Goal: Task Accomplishment & Management: Manage account settings

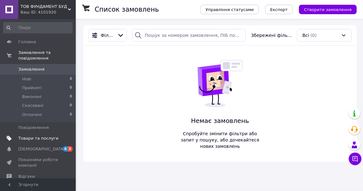
click at [48, 136] on span "Товари та послуги" at bounding box center [38, 139] width 40 height 6
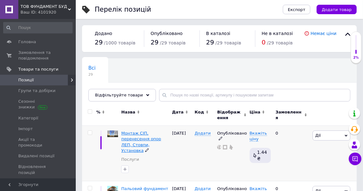
click at [138, 137] on span "Монтаж СІП, перенесення опор ЛЕП, Стовпи, Установка" at bounding box center [141, 142] width 40 height 22
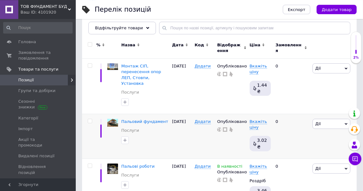
scroll to position [68, 0]
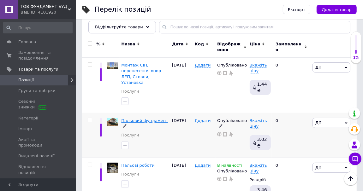
click at [151, 118] on span "Пальовий фундамент" at bounding box center [144, 120] width 47 height 5
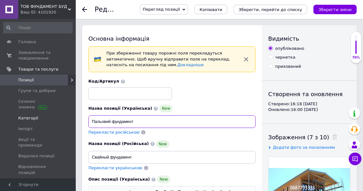
drag, startPoint x: 136, startPoint y: 121, endPoint x: 71, endPoint y: 118, distance: 64.8
click at [88, 121] on input "Пальовий фундамент" at bounding box center [171, 122] width 167 height 13
type input "G"
type input "Пальовий фундамент"
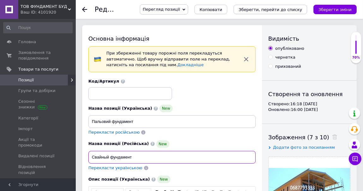
drag, startPoint x: 141, startPoint y: 158, endPoint x: 75, endPoint y: 156, distance: 65.4
click at [88, 156] on input "Свайный фундамент" at bounding box center [171, 157] width 167 height 13
type input "Свайный фундамент"
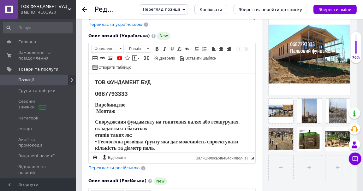
scroll to position [102, 0]
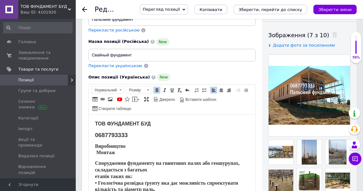
click at [252, 126] on html "ТОВ ФУНДАМЕНТ БУД 0687793333 Виробництво Монтаж Спорудження фундаменту на гвинт…" at bounding box center [171, 154] width 167 height 79
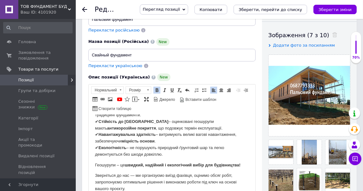
scroll to position [279, 0]
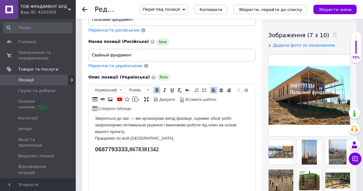
drag, startPoint x: 131, startPoint y: 151, endPoint x: 171, endPoint y: 153, distance: 40.8
click at [172, 153] on p "0687793333, 0678381342" at bounding box center [172, 150] width 154 height 8
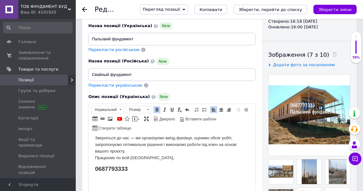
scroll to position [0, 0]
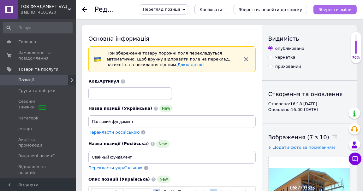
click at [345, 9] on icon "Зберегти зміни" at bounding box center [335, 9] width 33 height 5
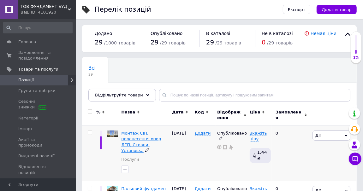
click at [147, 137] on span "Монтаж СІП, перенесення опор ЛЕП, Стовпи, Установка" at bounding box center [141, 142] width 40 height 22
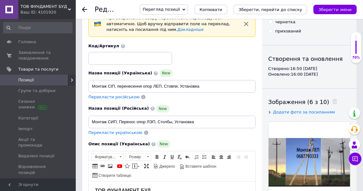
scroll to position [34, 0]
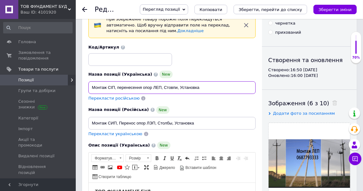
drag, startPoint x: 206, startPoint y: 87, endPoint x: 75, endPoint y: 75, distance: 131.3
click at [88, 81] on input "Монтаж СІП, перенесення опор ЛЕП, Стовпи, Установка" at bounding box center [171, 87] width 167 height 13
drag, startPoint x: 201, startPoint y: 89, endPoint x: 72, endPoint y: 87, distance: 129.5
click at [88, 87] on input "Монтаж СІП, перенесення опор ЛЕП, Стовпи, Установка" at bounding box center [171, 87] width 167 height 13
type input "Монтааж СІП., Перенесення опор ЛЕП, Стовби. Встановлення"
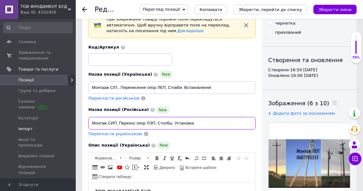
drag, startPoint x: 197, startPoint y: 123, endPoint x: 53, endPoint y: 129, distance: 144.4
click at [88, 128] on input "Монтаж СИП, Перенос опор ЛЭП, Столбы, Установка" at bounding box center [171, 123] width 167 height 13
type input "Монтаж СИП,"
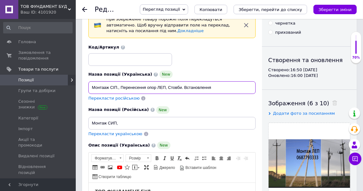
click at [118, 89] on input "Монтааж СІП., Перенесення опор ЛЕП, Стовби. Встановлення" at bounding box center [171, 87] width 167 height 13
type input "Монтааж СІП, Перенесення опор ЛЕП, Стовби. Встановлення"
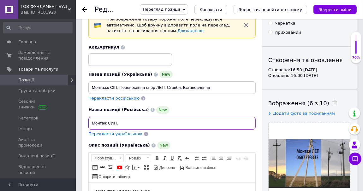
click at [124, 123] on input "Монтаж СИП," at bounding box center [171, 123] width 167 height 13
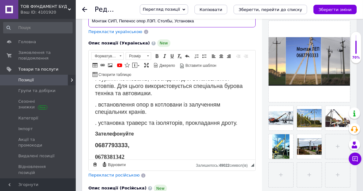
scroll to position [207, 0]
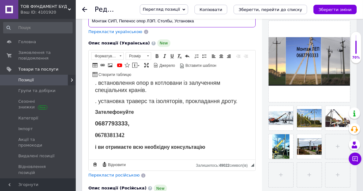
type input "Монтаж СИП, Пепенос опор ЛЭП. Столбы, Установка"
drag, startPoint x: 95, startPoint y: 133, endPoint x: 137, endPoint y: 136, distance: 41.8
click at [137, 136] on p "0678381342" at bounding box center [172, 136] width 154 height 8
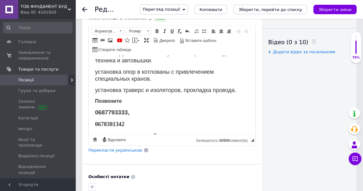
scroll to position [221, 0]
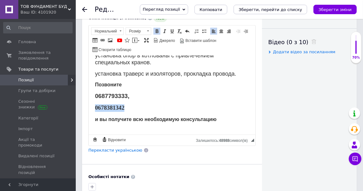
drag, startPoint x: 94, startPoint y: 109, endPoint x: 133, endPoint y: 109, distance: 38.8
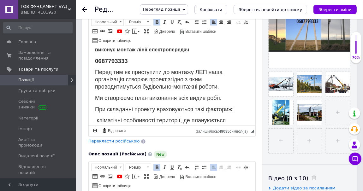
scroll to position [0, 0]
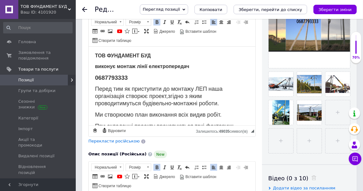
drag, startPoint x: 254, startPoint y: 61, endPoint x: 347, endPoint y: 95, distance: 99.9
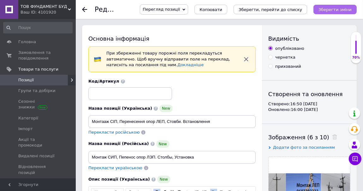
click at [335, 9] on icon "Зберегти зміни" at bounding box center [335, 9] width 33 height 5
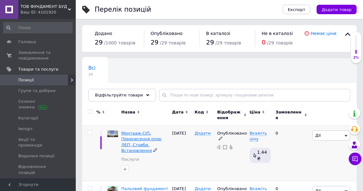
click at [146, 140] on span "Монтааж СІП, Перенесення опор ЛЕП, Стовби. Встановлення" at bounding box center [141, 142] width 40 height 22
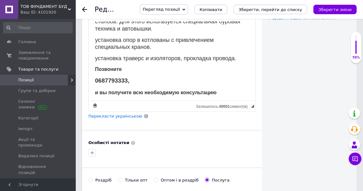
scroll to position [210, 0]
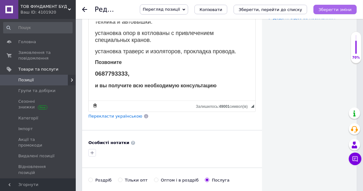
click at [332, 9] on icon "Зберегти зміни" at bounding box center [335, 9] width 33 height 5
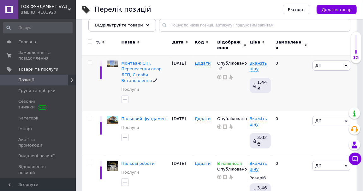
scroll to position [102, 0]
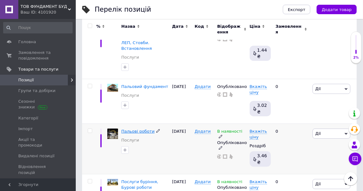
click at [135, 129] on span "Пальові роботи" at bounding box center [137, 131] width 33 height 5
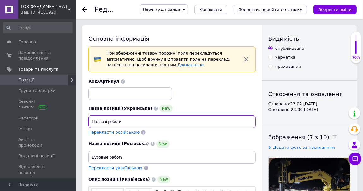
drag, startPoint x: 123, startPoint y: 123, endPoint x: 60, endPoint y: 118, distance: 63.3
click at [88, 118] on input "Пальові роботи" at bounding box center [171, 122] width 167 height 13
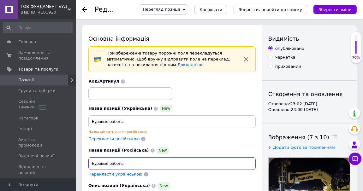
click at [131, 163] on input "Буровые работы" at bounding box center [171, 164] width 167 height 13
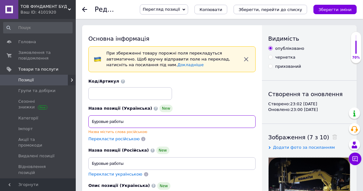
drag, startPoint x: 126, startPoint y: 120, endPoint x: 69, endPoint y: 115, distance: 57.4
click at [88, 116] on input "Буровые работы" at bounding box center [171, 122] width 167 height 13
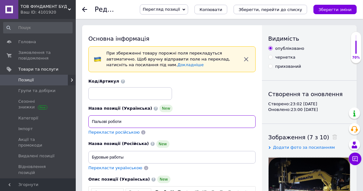
type input "Пальові роботи"
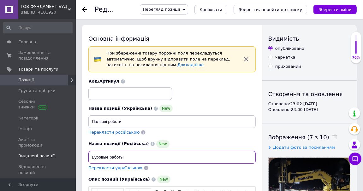
drag, startPoint x: 125, startPoint y: 157, endPoint x: 53, endPoint y: 146, distance: 72.6
click at [88, 151] on input "Буровые работы" at bounding box center [171, 157] width 167 height 13
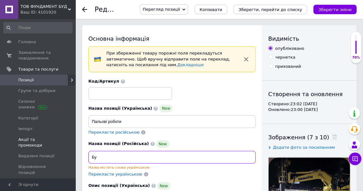
type input "Б"
type input "<"
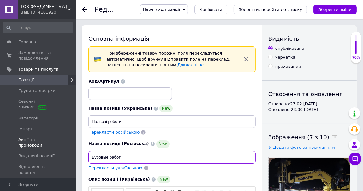
type input "Буровые работы"
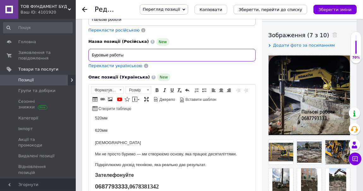
scroll to position [134, 0]
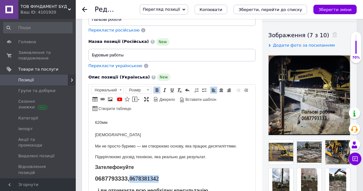
drag, startPoint x: 129, startPoint y: 178, endPoint x: 183, endPoint y: 184, distance: 54.0
click at [183, 184] on body "ТОВ ФУНДАМЕНТ БУД 0687793333 Ми надаємо комплекс пальових робіт для надійного ф…" at bounding box center [172, 90] width 154 height 207
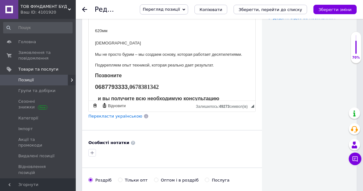
scroll to position [141, 0]
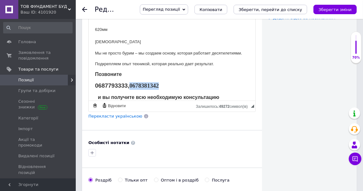
drag, startPoint x: 131, startPoint y: 86, endPoint x: 187, endPoint y: 87, distance: 55.3
click at [187, 87] on p "0687793333, 0678381342" at bounding box center [172, 86] width 154 height 8
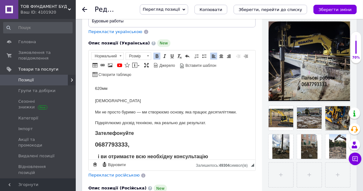
scroll to position [0, 0]
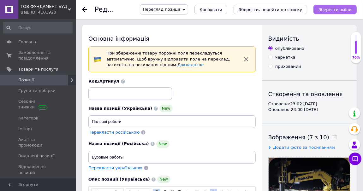
click at [346, 9] on icon "Зберегти зміни" at bounding box center [335, 9] width 33 height 5
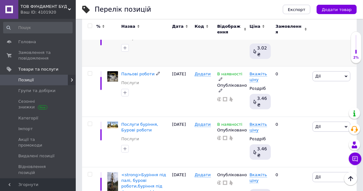
scroll to position [171, 0]
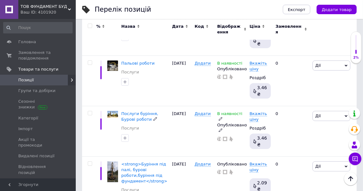
click at [138, 111] on span "Послуги буріння, Бурові роботи" at bounding box center [139, 116] width 37 height 10
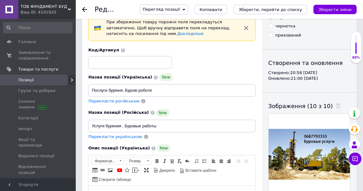
scroll to position [34, 0]
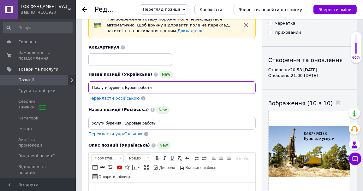
drag, startPoint x: 156, startPoint y: 87, endPoint x: 68, endPoint y: 84, distance: 87.5
click at [88, 84] on input "Послуги буріння, Бурові роботи" at bounding box center [171, 87] width 167 height 13
type input "Послуги буріння. Пальові роботи"
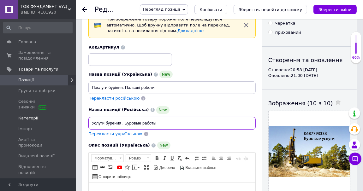
drag, startPoint x: 170, startPoint y: 126, endPoint x: 31, endPoint y: 120, distance: 139.4
click at [88, 120] on input "Услуги бурения , Буровые работы" at bounding box center [171, 123] width 167 height 13
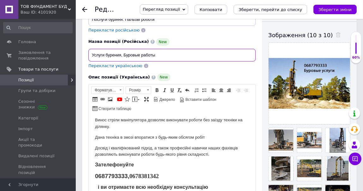
scroll to position [108, 0]
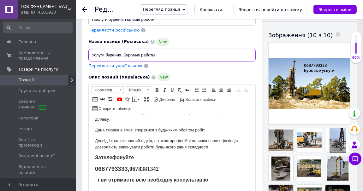
type input "Услуги бурения, Буровые работы"
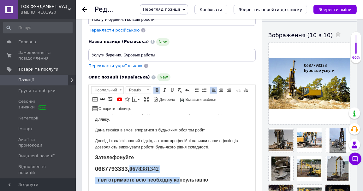
drag, startPoint x: 131, startPoint y: 170, endPoint x: 181, endPoint y: 177, distance: 50.2
click at [181, 177] on body "Наша компанія ТОВ ФУНДАМЕНТ БУД 0687793333 пропонує такі послуги: 1.Буріння ям …" at bounding box center [172, 104] width 154 height 182
click at [162, 171] on p "0687793333, 0678381342" at bounding box center [172, 170] width 154 height 8
drag, startPoint x: 131, startPoint y: 169, endPoint x: 172, endPoint y: 172, distance: 41.5
click at [172, 172] on p "0687793333, 0678381342" at bounding box center [172, 170] width 154 height 8
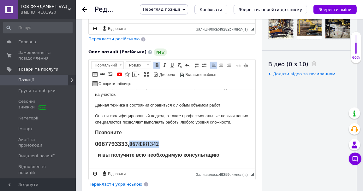
drag, startPoint x: 131, startPoint y: 144, endPoint x: 188, endPoint y: 149, distance: 57.4
click at [188, 149] on body "Наша компания ООО ФУНДАНТ БУД 0687793333 предлагает следующие услуги: 1.Бурение…" at bounding box center [172, 79] width 154 height 182
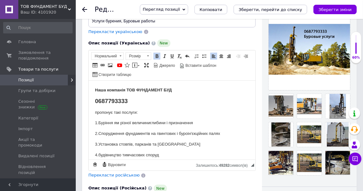
scroll to position [0, 0]
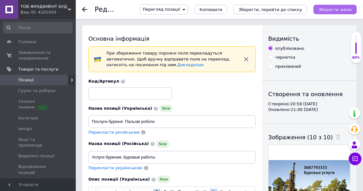
click at [337, 9] on icon "Зберегти зміни" at bounding box center [335, 9] width 33 height 5
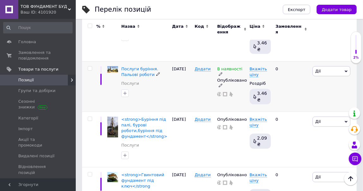
scroll to position [239, 0]
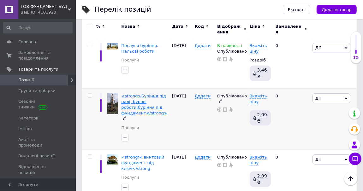
click at [136, 94] on span "<strong>Буріння під палі, бурові роботи,буріння під фундамент</strong>" at bounding box center [144, 105] width 46 height 22
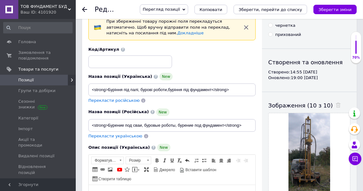
scroll to position [34, 0]
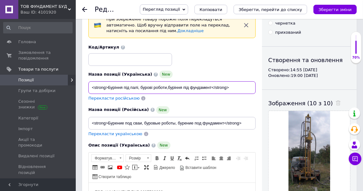
drag, startPoint x: 108, startPoint y: 87, endPoint x: 86, endPoint y: 87, distance: 21.5
click at [88, 87] on input "<strong>Буріння під палі, бурові роботи,буріння під фундамент</strong>" at bounding box center [171, 87] width 167 height 13
drag, startPoint x: 196, startPoint y: 88, endPoint x: 227, endPoint y: 90, distance: 31.0
click at [226, 91] on input "Буріння під палі, бурові роботи,буріння під фундамент</strong>" at bounding box center [171, 87] width 167 height 13
type input "Буріння під палі, бурові роботи,буріння під фундамент"
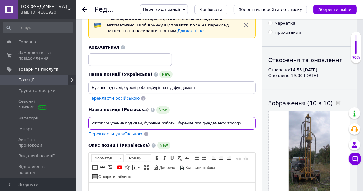
drag, startPoint x: 108, startPoint y: 123, endPoint x: 80, endPoint y: 123, distance: 27.8
click at [88, 123] on input "<strong>Бурение под сваи, буровые роботы, бурение под фундамент</strong>" at bounding box center [171, 123] width 167 height 13
drag, startPoint x: 209, startPoint y: 123, endPoint x: 235, endPoint y: 123, distance: 25.9
click at [234, 123] on input "Бурение под сваи, буровые роботы, бурение под фундамент</strong>" at bounding box center [171, 123] width 167 height 13
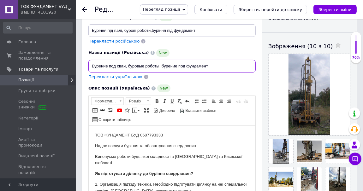
scroll to position [136, 0]
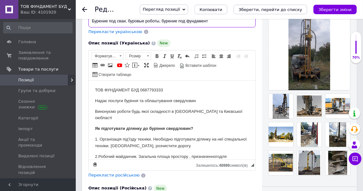
type input "Бурение под сваи, буровые роботы, бурение под фундамент"
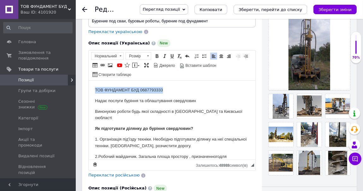
drag, startPoint x: 95, startPoint y: 90, endPoint x: 172, endPoint y: 91, distance: 77.1
click at [172, 91] on p "ТОВ ФУНДАМЕНТ БУД 0687793333" at bounding box center [172, 90] width 154 height 7
click at [158, 56] on span at bounding box center [156, 56] width 5 height 5
click at [180, 90] on p "ТОВ ФУНДАМЕНТ БУД 0687793333" at bounding box center [172, 90] width 154 height 7
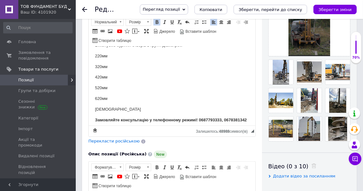
scroll to position [148, 0]
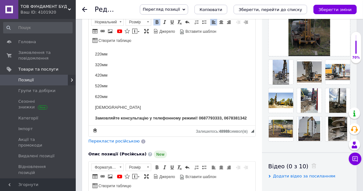
drag, startPoint x: 254, startPoint y: 64, endPoint x: 342, endPoint y: 172, distance: 140.1
drag, startPoint x: 224, startPoint y: 111, endPoint x: 250, endPoint y: 112, distance: 25.9
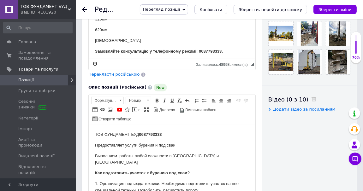
scroll to position [273, 0]
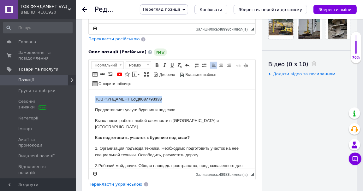
drag, startPoint x: 95, startPoint y: 99, endPoint x: 267, endPoint y: 157, distance: 181.0
click at [194, 100] on p "ТОВ ФУНДАМЕНТ БУД 0687793333" at bounding box center [172, 99] width 154 height 7
click at [158, 65] on span at bounding box center [156, 65] width 5 height 5
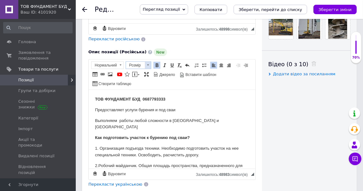
click at [148, 65] on span at bounding box center [148, 65] width 2 height 1
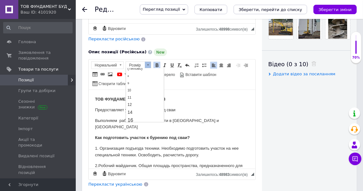
scroll to position [34, 0]
click at [145, 90] on link "14" at bounding box center [144, 91] width 37 height 8
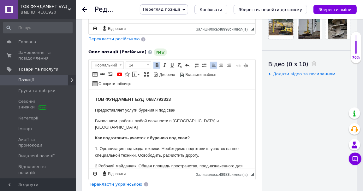
click at [187, 97] on p "ТОВ ФУНДАМЕНТ БУД 0687793333" at bounding box center [172, 99] width 154 height 7
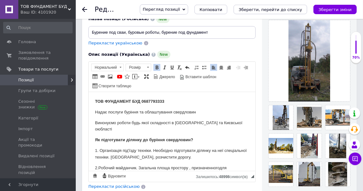
scroll to position [136, 0]
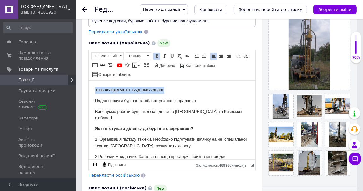
drag, startPoint x: 95, startPoint y: 91, endPoint x: 265, endPoint y: 147, distance: 178.3
click at [202, 86] on html "ТОВ ФУНДАМЕНТ БУД 0687793333 Надає послуги буріння та облаштування свердловин В…" at bounding box center [171, 120] width 167 height 79
click at [149, 55] on span at bounding box center [148, 56] width 6 height 7
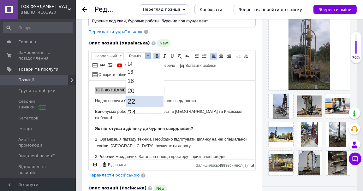
scroll to position [34, 0]
click at [147, 90] on link "16" at bounding box center [144, 91] width 37 height 8
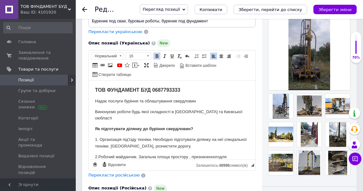
click at [202, 93] on p "ТОВ ФУНДАМЕНТ БУД 0687793333" at bounding box center [172, 90] width 154 height 7
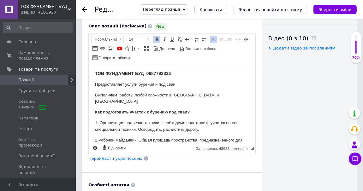
scroll to position [307, 0]
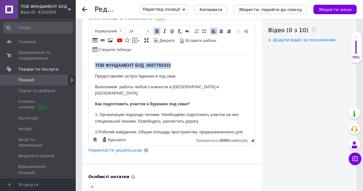
drag, startPoint x: 96, startPoint y: 65, endPoint x: 177, endPoint y: 63, distance: 80.9
click at [177, 63] on p "ТОВ ФУНДАМЕНТ БУД 0687793333" at bounding box center [172, 65] width 154 height 7
click at [149, 29] on span at bounding box center [148, 31] width 6 height 7
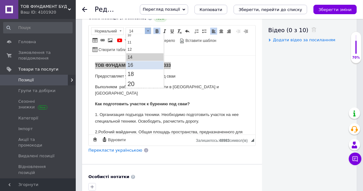
click at [144, 67] on link "16" at bounding box center [144, 65] width 37 height 8
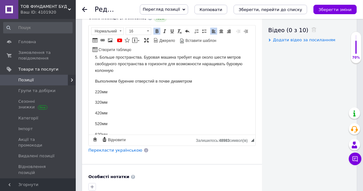
scroll to position [165, 0]
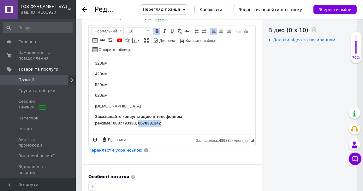
drag, startPoint x: 226, startPoint y: 108, endPoint x: 252, endPoint y: 109, distance: 25.9
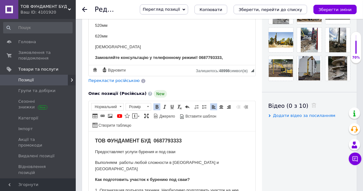
scroll to position [239, 0]
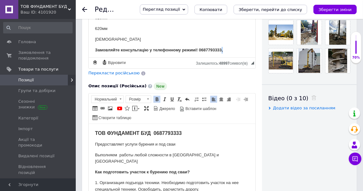
click at [221, 48] on strong "Замовляйте консультацію у телефонному режимі! 0687793333," at bounding box center [159, 50] width 128 height 5
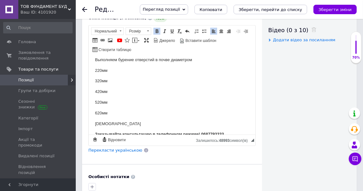
scroll to position [165, 0]
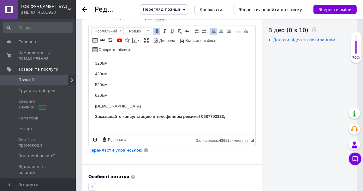
click at [224, 113] on p "Заказывайте консультацию в телефонном режиме! 0687793333," at bounding box center [172, 116] width 154 height 7
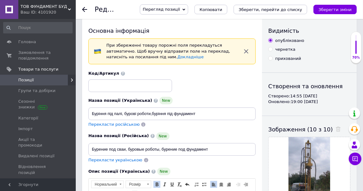
scroll to position [0, 0]
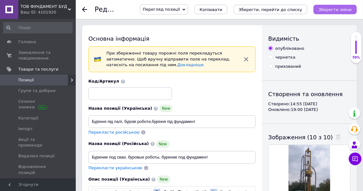
click at [331, 9] on icon "Зберегти зміни" at bounding box center [335, 9] width 33 height 5
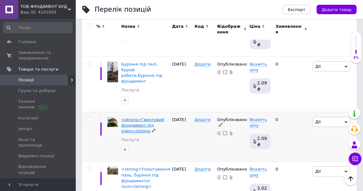
scroll to position [273, 0]
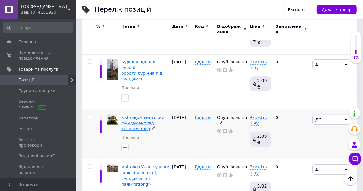
click at [135, 115] on span "<strong>Гвинтовий фундамент під ключ</strong" at bounding box center [142, 123] width 43 height 16
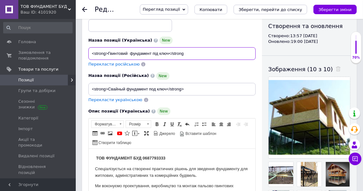
drag, startPoint x: 108, startPoint y: 52, endPoint x: 82, endPoint y: 54, distance: 25.6
click at [88, 54] on input "<strong>Гвинтовий фундамент під ключ</strong" at bounding box center [171, 53] width 167 height 13
drag, startPoint x: 153, startPoint y: 53, endPoint x: 195, endPoint y: 57, distance: 42.2
click at [195, 56] on input "Гвинтовий фундамент під ключ</strong" at bounding box center [171, 53] width 167 height 13
type input "Гвинтовий фундамент під ключ"
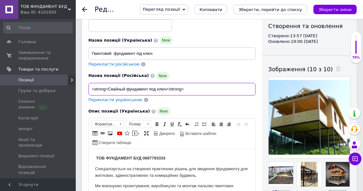
drag, startPoint x: 107, startPoint y: 89, endPoint x: 87, endPoint y: 88, distance: 19.9
click at [88, 88] on input "<strong>Свайный фундамент под ключ</strong>" at bounding box center [171, 89] width 167 height 13
drag, startPoint x: 151, startPoint y: 88, endPoint x: 183, endPoint y: 93, distance: 33.1
click at [183, 93] on input "Свайный фундамент под ключ</strong>" at bounding box center [171, 89] width 167 height 13
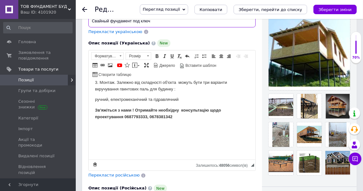
type input "Свайный фундамент под ключ"
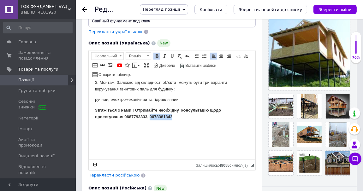
drag, startPoint x: 151, startPoint y: 117, endPoint x: 199, endPoint y: 117, distance: 47.4
click at [199, 117] on p "Зв'яжіться з нами ! Отримайте необхідну консультацію щодо проектування 06877933…" at bounding box center [172, 113] width 154 height 13
drag, startPoint x: 147, startPoint y: 118, endPoint x: 151, endPoint y: 118, distance: 4.4
click at [151, 118] on p "Зв'яжіться з нами ! Отримайте необхідну консультацію щодо проектування 06877933…" at bounding box center [172, 113] width 154 height 13
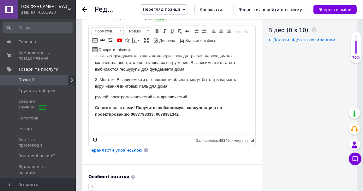
scroll to position [239, 0]
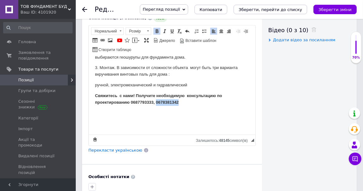
drag, startPoint x: 156, startPoint y: 103, endPoint x: 186, endPoint y: 103, distance: 29.4
click at [186, 103] on p "Свяжитесь с нами! Получите необходимую консультацию по проектированию 068779333…" at bounding box center [172, 99] width 154 height 13
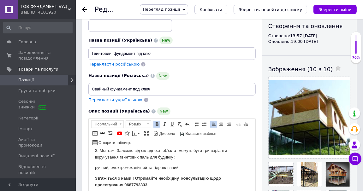
scroll to position [0, 0]
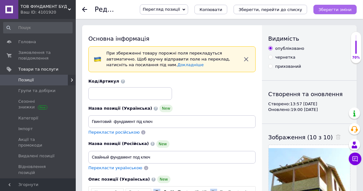
click at [337, 9] on icon "Зберегти зміни" at bounding box center [335, 9] width 33 height 5
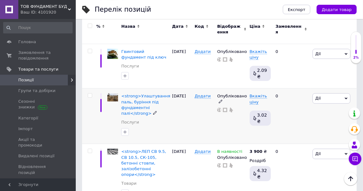
scroll to position [341, 0]
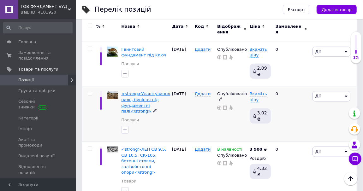
click at [138, 92] on span "<strong>Улаштування паль, буріння під фундаментні палі</strong>" at bounding box center [145, 103] width 49 height 22
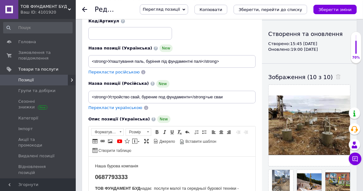
scroll to position [68, 0]
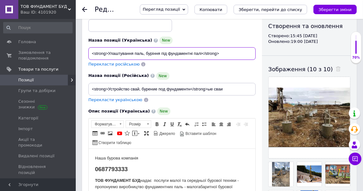
drag, startPoint x: 107, startPoint y: 54, endPoint x: 87, endPoint y: 54, distance: 19.6
click at [88, 54] on input "<strong>Улаштування паль, буріння під фундаментні палі</strong>" at bounding box center [171, 53] width 167 height 13
type input "Улаштування паль, буріння під фундаментні палі</strong>"
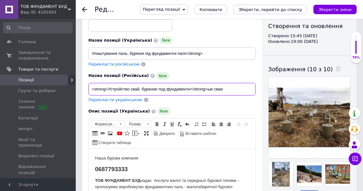
drag, startPoint x: 191, startPoint y: 90, endPoint x: 242, endPoint y: 95, distance: 51.1
click at [242, 95] on input "<strong>Устройство свай, бурение под фундаментн</strong>ые сваи" at bounding box center [171, 89] width 167 height 13
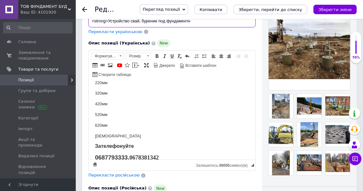
scroll to position [198, 0]
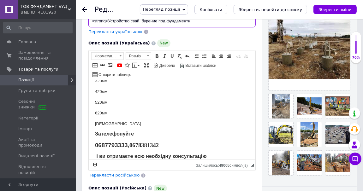
drag, startPoint x: 254, startPoint y: 92, endPoint x: 295, endPoint y: 244, distance: 157.0
type input "<strong>Устройство свай, бурение под фундаментн"
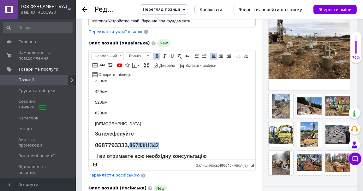
drag, startPoint x: 129, startPoint y: 145, endPoint x: 180, endPoint y: 142, distance: 51.3
click at [180, 142] on body "Наша бурова компанія 0687793333 ТОВ ФУНДАМЕНТ БУД надає послуги малої та середн…" at bounding box center [172, 24] width 154 height 271
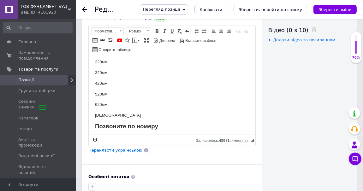
scroll to position [213, 0]
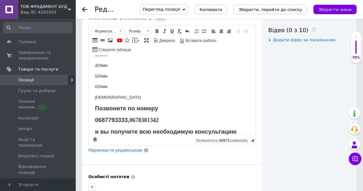
drag, startPoint x: 253, startPoint y: 65, endPoint x: 345, endPoint y: 182, distance: 148.6
drag, startPoint x: 132, startPoint y: 119, endPoint x: 192, endPoint y: 119, distance: 59.7
click at [193, 120] on p "0687793333, 0678381342" at bounding box center [172, 121] width 154 height 8
drag, startPoint x: 127, startPoint y: 120, endPoint x: 132, endPoint y: 120, distance: 5.1
click at [132, 120] on p "0687793333," at bounding box center [172, 121] width 154 height 8
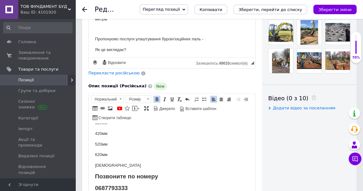
scroll to position [19, 0]
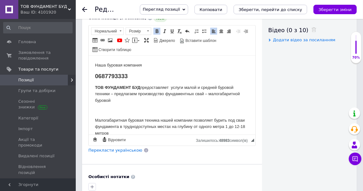
drag, startPoint x: 253, startPoint y: 125, endPoint x: 353, endPoint y: 105, distance: 102.4
click at [337, 9] on icon "Зберегти зміни" at bounding box center [335, 9] width 33 height 5
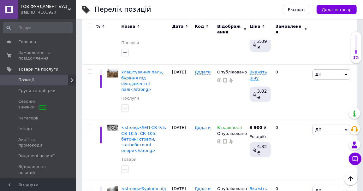
scroll to position [375, 0]
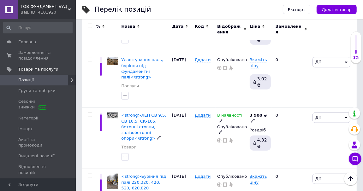
click at [130, 113] on span "<strong>ЛЕП СВ 9.5, СВ 10.5, СК-105, бетонні стовпи, залізобетонні опори</stron…" at bounding box center [143, 127] width 45 height 28
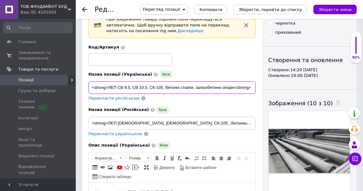
drag, startPoint x: 107, startPoint y: 87, endPoint x: 96, endPoint y: 84, distance: 11.5
click at [91, 84] on input "<strong>ЛЕП СВ 9.5, СВ 10.5, СК-105, бетонні стовпи, залізобетонні опори</stron…" at bounding box center [171, 87] width 167 height 13
drag, startPoint x: 107, startPoint y: 88, endPoint x: 82, endPoint y: 88, distance: 25.3
click at [88, 88] on input "<strong>ЛЕП СВ 9.5, СВ 10.5, СК-105, бетонні стовпи, залізобетонні опори</stron…" at bounding box center [171, 87] width 167 height 13
type input "ЛЕП СВ 9.5, СВ 10.5, СК-105, бетонні стовпи, залізобетонні опори</strong>"
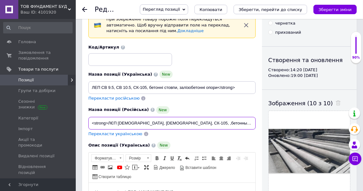
drag, startPoint x: 107, startPoint y: 123, endPoint x: 81, endPoint y: 123, distance: 25.9
click at [88, 123] on input "<strong>ЛЄП [DEMOGRAPHIC_DATA], [DEMOGRAPHIC_DATA], СК-105, ,бетонные столбы, ж…" at bounding box center [171, 123] width 167 height 13
drag, startPoint x: 231, startPoint y: 125, endPoint x: 257, endPoint y: 123, distance: 25.7
click at [256, 123] on input "ЛЄП [DEMOGRAPHIC_DATA], [DEMOGRAPHIC_DATA], СК-105, ,бетонные столбы, железобет…" at bounding box center [171, 123] width 167 height 13
type input "ЛЄП [DEMOGRAPHIC_DATA], [DEMOGRAPHIC_DATA], СК-105, ,бетонные столбы, железобет…"
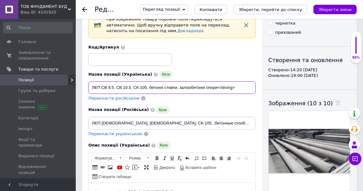
drag, startPoint x: 218, startPoint y: 87, endPoint x: 255, endPoint y: 91, distance: 36.8
click at [255, 91] on input "ЛЕП СВ 9.5, СВ 10.5, СК-105, бетонні стовпи, залізобетонні опори</strong>" at bounding box center [171, 87] width 167 height 13
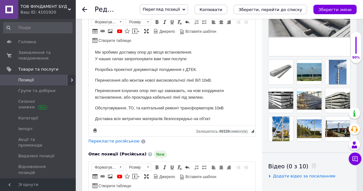
scroll to position [72, 0]
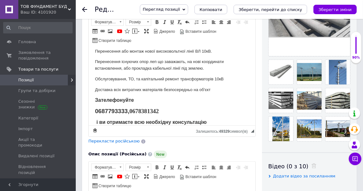
type input "ЛЕП СВ 9.5, СВ 10.5, СК-105, бетонні стовпи, залізобетонні опори"
drag, startPoint x: 132, startPoint y: 111, endPoint x: 182, endPoint y: 111, distance: 50.5
click at [179, 111] on p "0687793333, 0678381342" at bounding box center [172, 112] width 154 height 8
drag, startPoint x: 128, startPoint y: 114, endPoint x: 135, endPoint y: 111, distance: 7.9
click at [132, 114] on p "0687793333," at bounding box center [172, 112] width 154 height 8
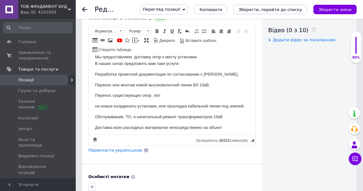
scroll to position [78, 0]
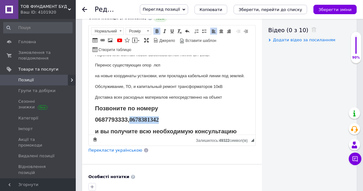
drag, startPoint x: 131, startPoint y: 119, endPoint x: 177, endPoint y: 119, distance: 46.1
click at [177, 119] on p "0687793333, 0678381342" at bounding box center [172, 120] width 154 height 8
drag, startPoint x: 128, startPoint y: 121, endPoint x: 131, endPoint y: 121, distance: 3.8
click at [129, 121] on span "0687793333," at bounding box center [112, 119] width 34 height 7
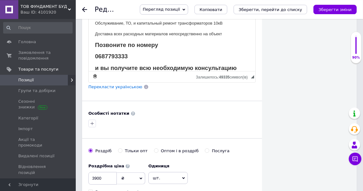
scroll to position [307, 0]
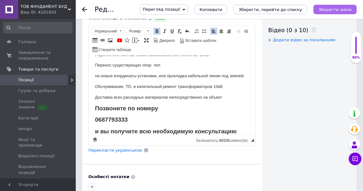
click at [328, 8] on icon "Зберегти зміни" at bounding box center [335, 9] width 33 height 5
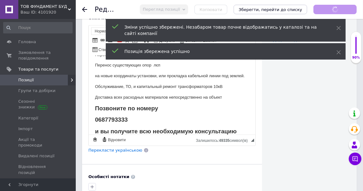
scroll to position [0, 0]
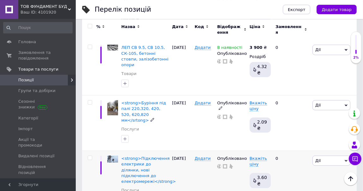
scroll to position [443, 0]
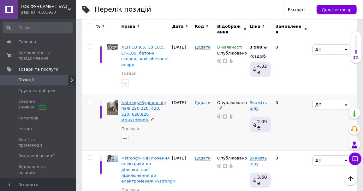
click at [142, 100] on span "<strong>Буріння під палі 220,320, 420, 520, 620,820 мм</srtong>" at bounding box center [143, 111] width 45 height 22
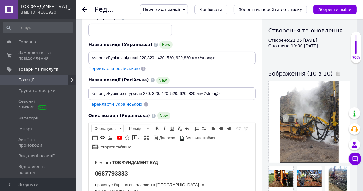
scroll to position [68, 0]
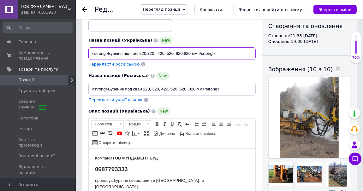
drag, startPoint x: 107, startPoint y: 53, endPoint x: 62, endPoint y: 59, distance: 45.9
click at [88, 59] on input "<strong>Буріння під палі 220,320, 420, 520, 620,820 мм</srtong>" at bounding box center [171, 53] width 167 height 13
drag, startPoint x: 181, startPoint y: 53, endPoint x: 216, endPoint y: 57, distance: 35.2
click at [215, 57] on input "Буріння під палі 220,320, 420, 520, 620,820 мм</srtong>" at bounding box center [171, 53] width 167 height 13
type input "Буріння під палі 220,320, 420, 520, 620,820 мм"
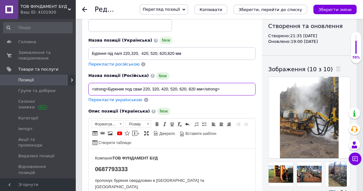
drag, startPoint x: 107, startPoint y: 88, endPoint x: 86, endPoint y: 89, distance: 21.2
click at [88, 89] on input "<strong>Бурение под сваи 220, 320, 420, 520, 620, 820 мм</strong>" at bounding box center [171, 89] width 167 height 13
drag, startPoint x: 187, startPoint y: 89, endPoint x: 229, endPoint y: 90, distance: 42.3
click at [229, 90] on input "Бурение под сваи 220, 320, 420, 520, 620, 820 мм</strong>" at bounding box center [171, 89] width 167 height 13
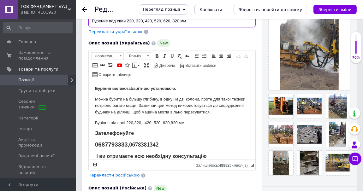
scroll to position [159, 0]
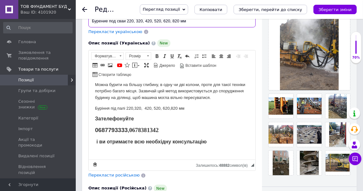
type input "Бурение под сваи 220, 320, 420, 520, 620, 820 мм"
drag, startPoint x: 131, startPoint y: 124, endPoint x: 183, endPoint y: 122, distance: 52.5
click at [183, 127] on p "0687793333 , 0678381342" at bounding box center [172, 131] width 154 height 8
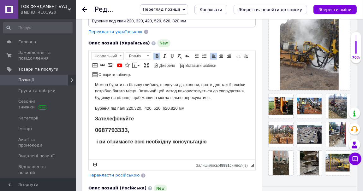
drag, startPoint x: 127, startPoint y: 124, endPoint x: 131, endPoint y: 125, distance: 4.2
click at [131, 127] on p "0687793333 ," at bounding box center [172, 131] width 154 height 8
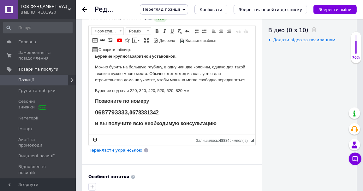
scroll to position [148, 0]
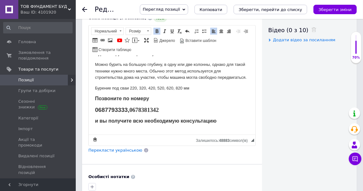
drag, startPoint x: 144, startPoint y: 110, endPoint x: 186, endPoint y: 109, distance: 42.0
click at [190, 111] on p "0687793333, 0678381342" at bounding box center [172, 110] width 154 height 8
drag, startPoint x: 128, startPoint y: 110, endPoint x: 131, endPoint y: 110, distance: 3.8
click at [131, 110] on p "0687793333," at bounding box center [172, 110] width 154 height 8
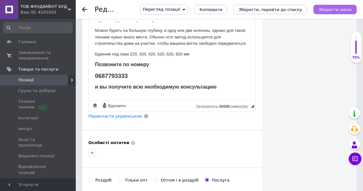
click at [331, 10] on icon "Зберегти зміни" at bounding box center [335, 9] width 33 height 5
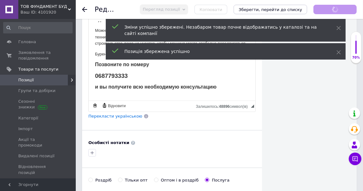
scroll to position [0, 0]
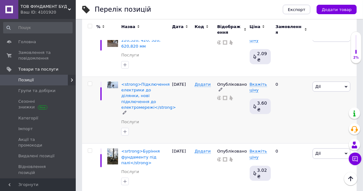
click at [135, 82] on div "<strong>Підключення електрики до ділянки, нові підключення до електромережі</st…" at bounding box center [145, 99] width 48 height 34
click at [141, 82] on span "<strong>Підключення електрики до ділянки, нові підключення до електромережі</st…" at bounding box center [148, 96] width 55 height 28
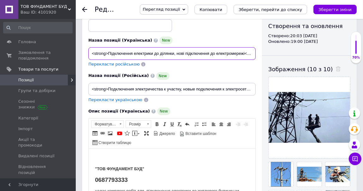
drag, startPoint x: 107, startPoint y: 54, endPoint x: 76, endPoint y: 51, distance: 31.1
click at [88, 51] on input "<strong>Підключення електрики до ділянки, нові підключення до електромережі</st…" at bounding box center [171, 53] width 167 height 13
drag, startPoint x: 229, startPoint y: 54, endPoint x: 243, endPoint y: 56, distance: 14.4
click at [253, 57] on input "Підключення електрики до ділянки, нові підключення до електромережі" at bounding box center [171, 53] width 167 height 13
type input "Підключення електрики до ділянки, нові підключення до електромережі"
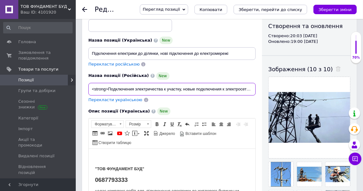
drag, startPoint x: 108, startPoint y: 88, endPoint x: 84, endPoint y: 88, distance: 24.0
click at [88, 89] on input "<strong>Подключения электричества к участку, новые подключения к электросети</s…" at bounding box center [171, 89] width 167 height 13
drag, startPoint x: 233, startPoint y: 88, endPoint x: 262, endPoint y: 88, distance: 28.4
click at [256, 88] on input "Подключения электричества к участку, новые подключения к электросети</strong>" at bounding box center [171, 89] width 167 height 13
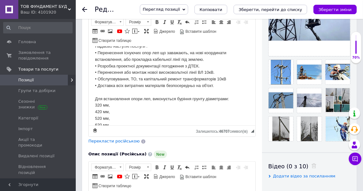
scroll to position [467, 0]
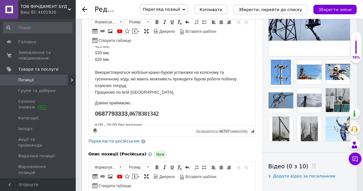
type input "Подключения электричества к участку, новые подключения к электросети"
drag, startPoint x: 131, startPoint y: 106, endPoint x: 172, endPoint y: 104, distance: 40.8
click at [172, 111] on p "0687793333, 0678381342" at bounding box center [172, 115] width 154 height 8
drag, startPoint x: 128, startPoint y: 108, endPoint x: 132, endPoint y: 109, distance: 4.4
click at [132, 111] on p "0687793333," at bounding box center [172, 115] width 154 height 8
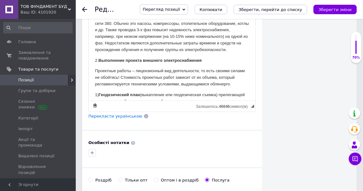
scroll to position [493, 0]
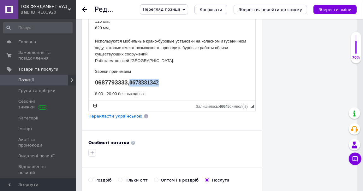
drag, startPoint x: 131, startPoint y: 81, endPoint x: 177, endPoint y: 76, distance: 46.4
drag, startPoint x: 128, startPoint y: 82, endPoint x: 134, endPoint y: 81, distance: 6.7
click at [133, 82] on p "0687793333," at bounding box center [172, 83] width 154 height 8
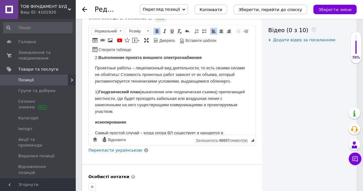
scroll to position [15, 0]
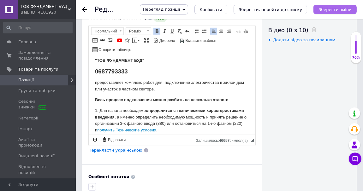
click at [334, 10] on icon "Зберегти зміни" at bounding box center [335, 9] width 33 height 5
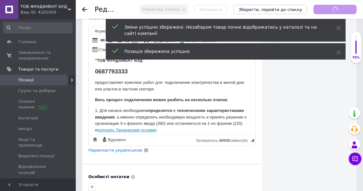
scroll to position [0, 0]
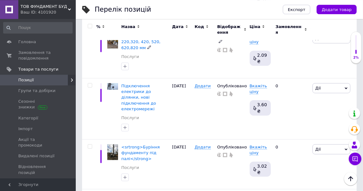
scroll to position [512, 0]
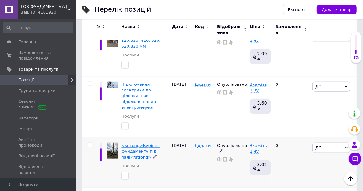
click at [134, 143] on span "<srtrong>Буріння фундаменту під палі</strong>" at bounding box center [140, 151] width 39 height 16
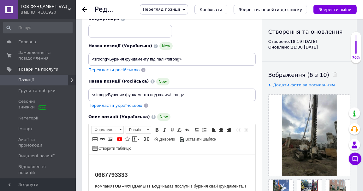
scroll to position [68, 0]
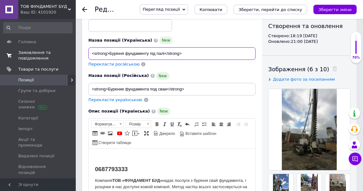
drag, startPoint x: 110, startPoint y: 53, endPoint x: 60, endPoint y: 49, distance: 50.1
click at [88, 50] on input "<srtrong>Буріння фундаменту під палі</strong>" at bounding box center [171, 53] width 167 height 13
type input "Буріння фундаменту під палі</strong>"
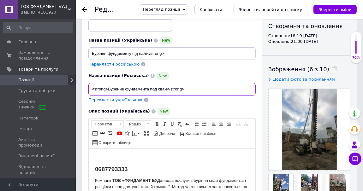
drag, startPoint x: 107, startPoint y: 88, endPoint x: 79, endPoint y: 84, distance: 28.1
click at [88, 88] on input "<strong>Бурение фундамента под сваи</strong>" at bounding box center [171, 89] width 167 height 13
type input "Бурение фундамента под сваи</strong>"
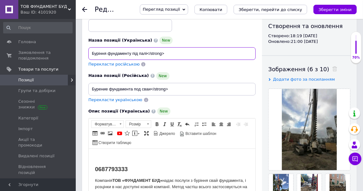
drag, startPoint x: 156, startPoint y: 53, endPoint x: 173, endPoint y: 55, distance: 16.5
click at [172, 54] on input "Буріння фундаменту під палі</strong>" at bounding box center [171, 53] width 167 height 13
click at [166, 55] on input "Буріння фундаменту під палі</strong>" at bounding box center [171, 53] width 167 height 13
drag, startPoint x: 150, startPoint y: 53, endPoint x: 187, endPoint y: 51, distance: 37.6
click at [187, 51] on input "Буріння фундаменту під палі</strong>" at bounding box center [171, 53] width 167 height 13
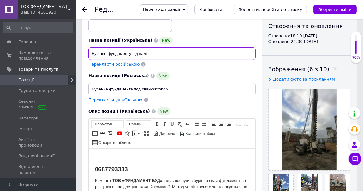
type input "Буріння фундаменту під палі"
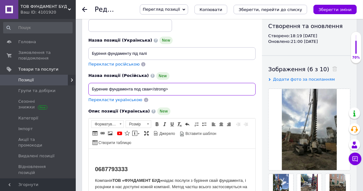
drag, startPoint x: 151, startPoint y: 88, endPoint x: 192, endPoint y: 86, distance: 40.8
click at [192, 87] on input "Бурение фундамента под сваи</strong>" at bounding box center [171, 89] width 167 height 13
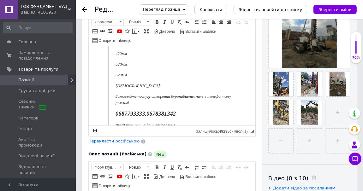
scroll to position [129, 0]
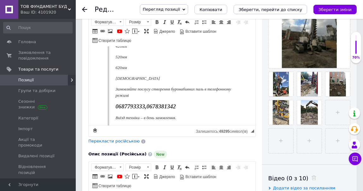
drag, startPoint x: 254, startPoint y: 58, endPoint x: 348, endPoint y: 165, distance: 142.1
type input "Бурение фундамента под сваи"
drag, startPoint x: 154, startPoint y: 106, endPoint x: 203, endPoint y: 109, distance: 48.7
click at [200, 109] on p "0687793333, 0678381342" at bounding box center [174, 107] width 118 height 8
drag, startPoint x: 152, startPoint y: 108, endPoint x: 156, endPoint y: 109, distance: 4.5
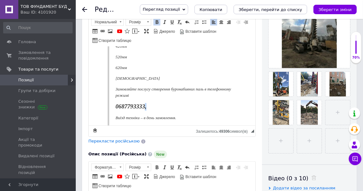
click at [156, 109] on p "0687793333," at bounding box center [174, 107] width 118 height 8
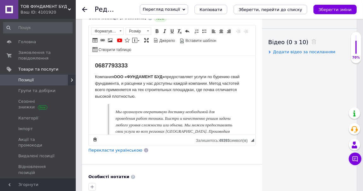
scroll to position [51, 0]
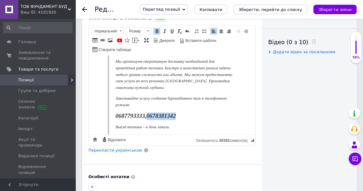
drag, startPoint x: 158, startPoint y: 116, endPoint x: 229, endPoint y: 116, distance: 71.4
click at [229, 116] on p "0687793333, 0678381342" at bounding box center [174, 116] width 118 height 8
drag, startPoint x: 153, startPoint y: 118, endPoint x: 159, endPoint y: 115, distance: 6.5
click at [146, 117] on span "0687793333," at bounding box center [130, 115] width 31 height 7
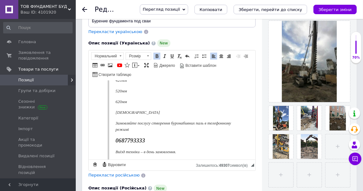
scroll to position [0, 0]
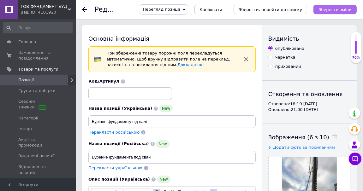
click at [337, 11] on icon "Зберегти зміни" at bounding box center [335, 9] width 33 height 5
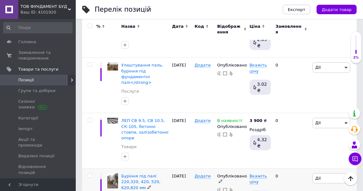
scroll to position [307, 0]
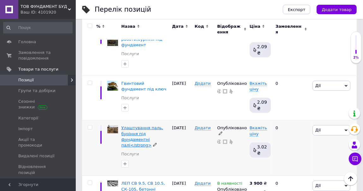
click at [136, 126] on span "Улаштування паль, буріння під фундаментні палі</strong>" at bounding box center [142, 137] width 42 height 22
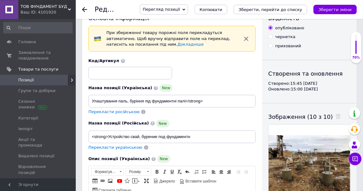
scroll to position [102, 0]
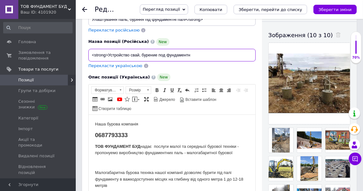
drag, startPoint x: 108, startPoint y: 55, endPoint x: 79, endPoint y: 56, distance: 28.8
click at [88, 56] on input "<strong>Устройство свай, бурение под фундаментн" at bounding box center [171, 55] width 167 height 13
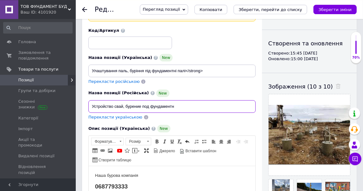
scroll to position [0, 0]
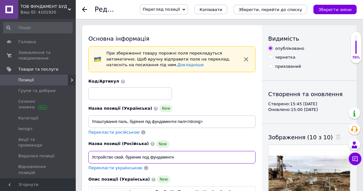
type input "Устройство свай, бурение под фундаментн"
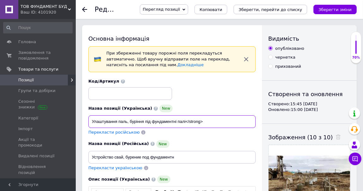
click at [187, 121] on input "Улаштування паль, буріння під фундаментні палі</strong>" at bounding box center [171, 122] width 167 height 13
drag, startPoint x: 186, startPoint y: 121, endPoint x: 212, endPoint y: 123, distance: 25.4
click at [212, 123] on input "Улаштування паль, буріння під фундаментні палі</strong>" at bounding box center [171, 122] width 167 height 13
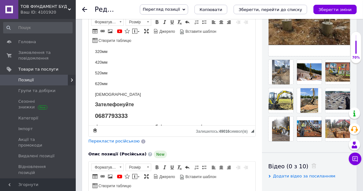
scroll to position [198, 0]
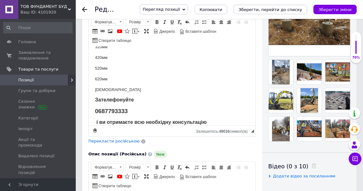
drag, startPoint x: 252, startPoint y: 61, endPoint x: 341, endPoint y: 173, distance: 143.0
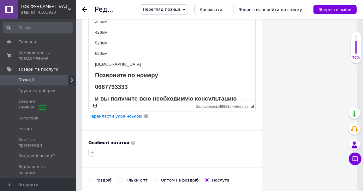
scroll to position [213, 0]
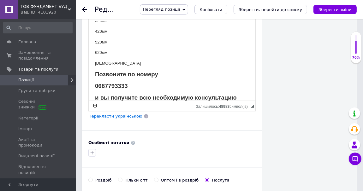
drag, startPoint x: 254, startPoint y: 33, endPoint x: 384, endPoint y: 68, distance: 134.8
type input "Улаштування паль, буріння під фундаментні палі"
click at [345, 9] on icon "Зберегти зміни" at bounding box center [335, 9] width 33 height 5
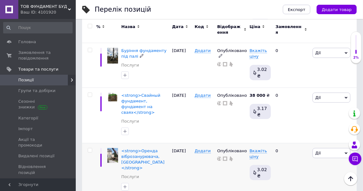
scroll to position [614, 0]
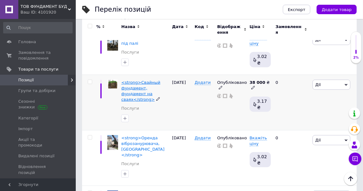
click at [142, 80] on span "<strong>Свайный фундамент, фундамент на сваях</strong>" at bounding box center [140, 91] width 39 height 22
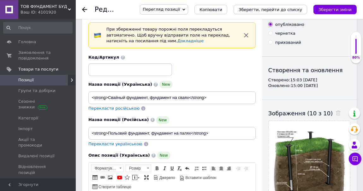
scroll to position [68, 0]
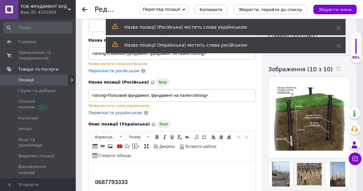
click at [338, 28] on icon at bounding box center [339, 28] width 4 height 4
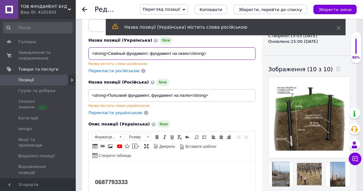
drag, startPoint x: 108, startPoint y: 52, endPoint x: 69, endPoint y: 57, distance: 39.2
click at [88, 57] on input "<strong>Свайный фундамент, фундамент на сваях</strong>" at bounding box center [171, 53] width 167 height 13
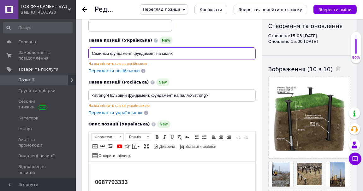
drag, startPoint x: 173, startPoint y: 53, endPoint x: 192, endPoint y: 57, distance: 19.6
click at [194, 58] on input "Свайный фундамент, фундамент на сваях" at bounding box center [171, 53] width 167 height 13
type input "Свайный фундамент, фундамент на сваях"
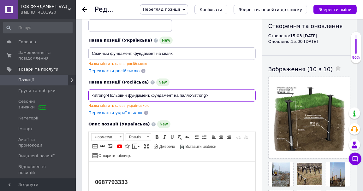
drag, startPoint x: 108, startPoint y: 95, endPoint x: 88, endPoint y: 98, distance: 19.7
click at [88, 98] on input "<strong>Польовий фундамент, фундамент на палях</strong>" at bounding box center [171, 95] width 167 height 13
drag, startPoint x: 175, startPoint y: 95, endPoint x: 203, endPoint y: 95, distance: 28.1
click at [203, 95] on input "Польовий фундамент, фундамент на палях" at bounding box center [171, 95] width 167 height 13
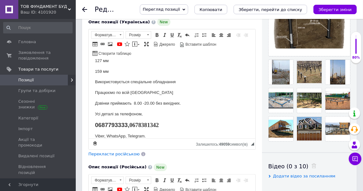
scroll to position [213, 0]
type input "Польовий фундамент, фундамент на палях"
drag, startPoint x: 131, startPoint y: 124, endPoint x: 168, endPoint y: 123, distance: 36.7
click at [166, 123] on p "0687793333, 0678381342" at bounding box center [172, 125] width 154 height 8
click at [134, 125] on p "0687793333," at bounding box center [172, 125] width 154 height 8
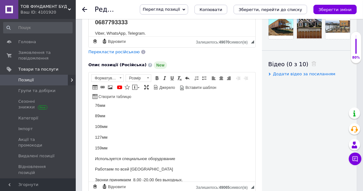
scroll to position [203, 0]
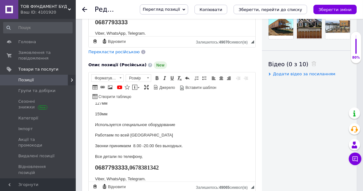
drag, startPoint x: 254, startPoint y: 136, endPoint x: 345, endPoint y: 275, distance: 166.8
drag, startPoint x: 131, startPoint y: 167, endPoint x: 183, endPoint y: 168, distance: 51.8
click at [183, 168] on p "0687793333, 0678381342" at bounding box center [172, 168] width 154 height 8
drag, startPoint x: 127, startPoint y: 168, endPoint x: 138, endPoint y: 166, distance: 11.3
click at [136, 168] on p "0687793333," at bounding box center [172, 168] width 154 height 8
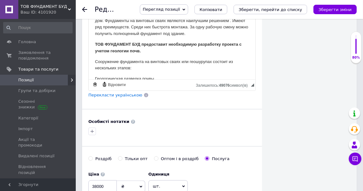
scroll to position [0, 0]
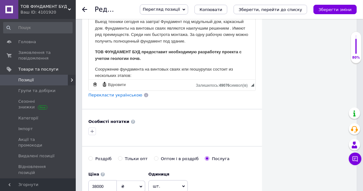
drag, startPoint x: 253, startPoint y: 69, endPoint x: 343, endPoint y: 16, distance: 104.8
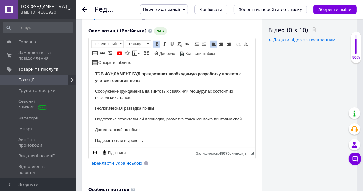
scroll to position [68, 0]
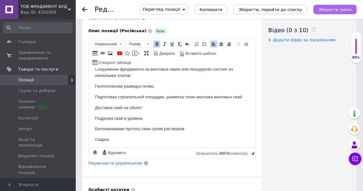
click at [335, 9] on icon "Зберегти зміни" at bounding box center [335, 9] width 33 height 5
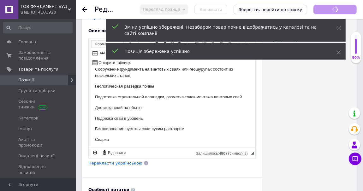
scroll to position [0, 0]
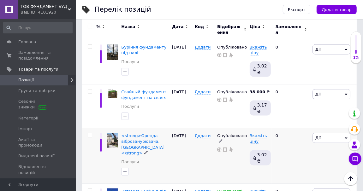
scroll to position [614, 0]
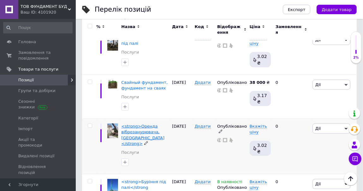
click at [138, 124] on span "<strong>Оренда віброзанурювача, [GEOGRAPHIC_DATA]</strong>" at bounding box center [142, 135] width 43 height 22
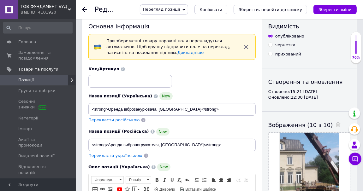
scroll to position [34, 0]
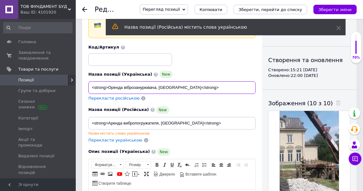
drag, startPoint x: 108, startPoint y: 88, endPoint x: 81, endPoint y: 89, distance: 27.8
click at [88, 87] on input "<strong>Оренда віброзанурювача, [GEOGRAPHIC_DATA]</strong>" at bounding box center [171, 87] width 167 height 13
drag, startPoint x: 152, startPoint y: 86, endPoint x: 183, endPoint y: 86, distance: 31.6
click at [181, 92] on input "Оренда віброзанурювача, [GEOGRAPHIC_DATA]</strong>" at bounding box center [171, 87] width 167 height 13
type input "Оренда віброзанурювача, [GEOGRAPHIC_DATA]"
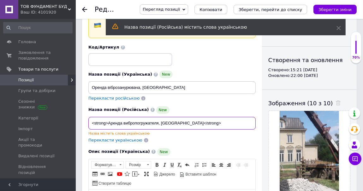
drag, startPoint x: 108, startPoint y: 123, endPoint x: 87, endPoint y: 122, distance: 21.2
click at [88, 123] on input "<strong>Аренда вибропогружателя, [GEOGRAPHIC_DATA]</strong>" at bounding box center [171, 123] width 167 height 13
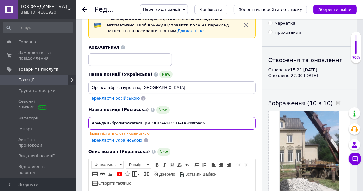
click at [157, 122] on input "Аренда вибропогружателя, [GEOGRAPHIC_DATA]</strong>" at bounding box center [171, 123] width 167 height 13
drag, startPoint x: 155, startPoint y: 122, endPoint x: 188, endPoint y: 123, distance: 33.5
click at [189, 123] on input "Аренда вибропогружателя, [GEOGRAPHIC_DATA]" at bounding box center [171, 123] width 167 height 13
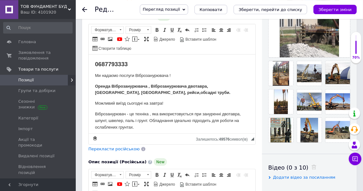
scroll to position [171, 0]
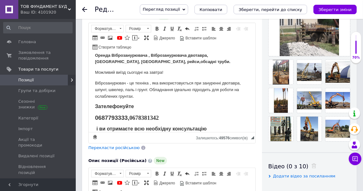
type input "Аренда вибропогружателя, [GEOGRAPHIC_DATA]"
drag, startPoint x: 127, startPoint y: 120, endPoint x: 181, endPoint y: 116, distance: 53.5
click at [181, 116] on p "0687793333, 0678381342" at bounding box center [172, 118] width 154 height 8
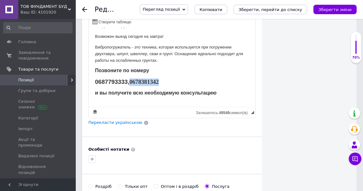
drag, startPoint x: 131, startPoint y: 81, endPoint x: 177, endPoint y: 85, distance: 46.6
click at [177, 85] on p "0687793333, 0678381342" at bounding box center [172, 83] width 154 height 8
drag, startPoint x: 128, startPoint y: 83, endPoint x: 137, endPoint y: 84, distance: 9.2
click at [132, 83] on p "0687793333," at bounding box center [172, 83] width 154 height 8
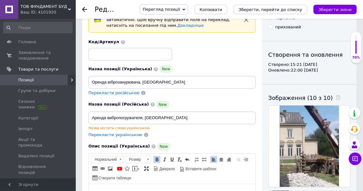
scroll to position [102, 0]
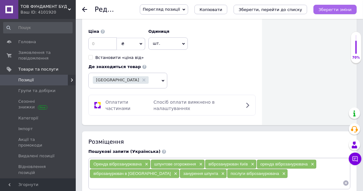
click at [338, 10] on icon "Зберегти зміни" at bounding box center [335, 9] width 33 height 5
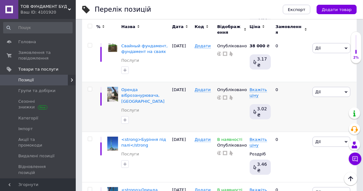
scroll to position [647, 0]
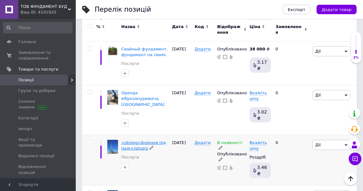
click at [134, 141] on span "<strong>Буріння під палі</strong" at bounding box center [143, 146] width 45 height 10
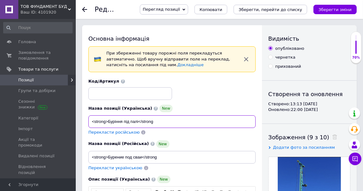
drag, startPoint x: 108, startPoint y: 121, endPoint x: 80, endPoint y: 123, distance: 28.2
click at [88, 123] on input "<strong>Буріння під палі</strong" at bounding box center [171, 122] width 167 height 13
drag, startPoint x: 123, startPoint y: 123, endPoint x: 151, endPoint y: 124, distance: 28.8
click at [151, 124] on input "Буріння під палі</strong" at bounding box center [171, 122] width 167 height 13
type input "Буріння під палі"
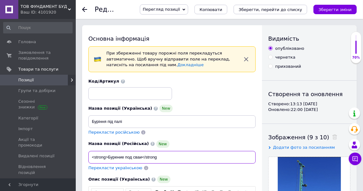
drag, startPoint x: 107, startPoint y: 155, endPoint x: 83, endPoint y: 155, distance: 23.4
click at [88, 155] on input "<strong>Бурение под сваи</strong" at bounding box center [171, 157] width 167 height 13
drag, startPoint x: 94, startPoint y: 157, endPoint x: 90, endPoint y: 158, distance: 3.5
click at [90, 158] on input ">Бурение под сваи</strong" at bounding box center [171, 157] width 167 height 13
drag, startPoint x: 126, startPoint y: 157, endPoint x: 155, endPoint y: 158, distance: 29.1
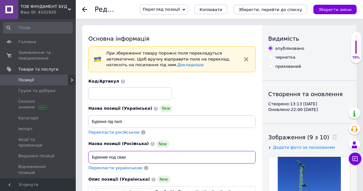
click at [154, 159] on input "Бурение под сваи" at bounding box center [171, 157] width 167 height 13
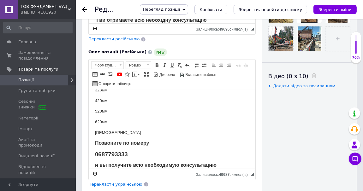
scroll to position [17, 0]
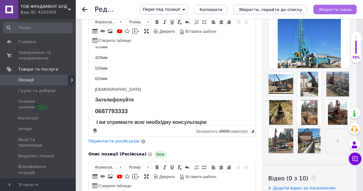
type input "Бурение под сваи"
click at [343, 10] on icon "Зберегти зміни" at bounding box center [335, 9] width 33 height 5
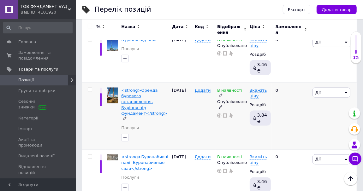
click at [138, 88] on span "<strong>Оренда бурового встановлення, Буріння під фундамент</strong>" at bounding box center [144, 102] width 46 height 28
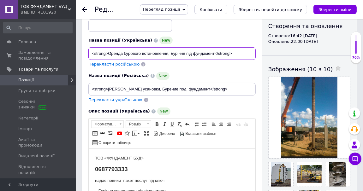
drag, startPoint x: 107, startPoint y: 53, endPoint x: 87, endPoint y: 52, distance: 19.9
click at [88, 55] on input "<strong>Оренда бурового встановлення, Буріння під фундамент</strong>" at bounding box center [171, 53] width 167 height 13
click at [89, 55] on input ">Оренда бурового встановлення, Буріння під фундамент</strong>" at bounding box center [171, 53] width 167 height 13
drag, startPoint x: 199, startPoint y: 53, endPoint x: 226, endPoint y: 52, distance: 27.5
click at [227, 52] on input "Оренда бурового встановлення, Буріння під фундамент" at bounding box center [171, 53] width 167 height 13
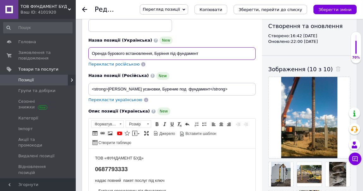
type input "Оренда бурового встановлення, Буріння під фундамент"
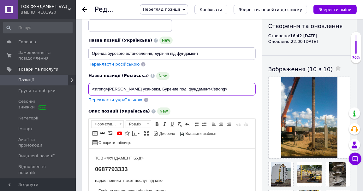
drag, startPoint x: 108, startPoint y: 88, endPoint x: 77, endPoint y: 94, distance: 32.0
click at [88, 94] on input "<strong>[PERSON_NAME] усановки, Бурение под фундамент</strong>" at bounding box center [171, 89] width 167 height 13
drag, startPoint x: 192, startPoint y: 89, endPoint x: 222, endPoint y: 89, distance: 30.3
click at [222, 91] on input "[PERSON_NAME] усановки, Бурение под фундамент</strong>" at bounding box center [171, 89] width 167 height 13
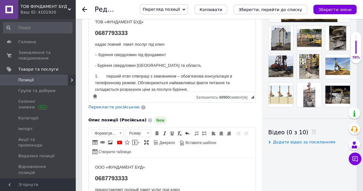
drag, startPoint x: 253, startPoint y: 27, endPoint x: 337, endPoint y: 31, distance: 83.8
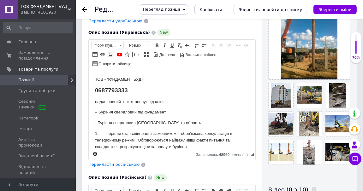
scroll to position [102, 0]
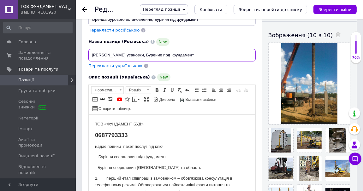
type input "[PERSON_NAME] усановки, Бурение под фундамент"
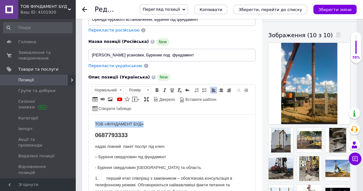
drag, startPoint x: 95, startPoint y: 122, endPoint x: 225, endPoint y: 219, distance: 162.2
click at [152, 125] on p "ТОВ «ФУНДАМЕНТ БУД»" at bounding box center [172, 124] width 154 height 7
click at [158, 89] on span at bounding box center [156, 90] width 5 height 5
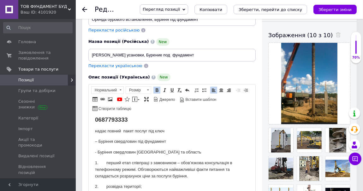
scroll to position [0, 0]
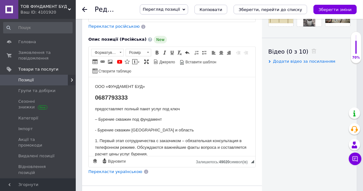
scroll to position [307, 0]
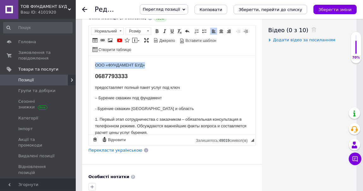
drag, startPoint x: 95, startPoint y: 64, endPoint x: 156, endPoint y: 70, distance: 60.6
click at [155, 28] on link "Жирний Сполучення клавіш Ctrl+B" at bounding box center [156, 31] width 7 height 7
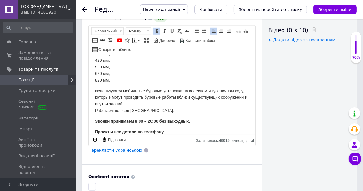
scroll to position [206, 0]
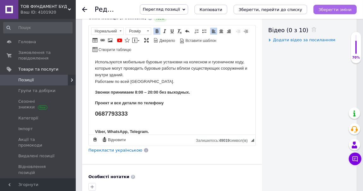
click at [349, 8] on icon "Зберегти зміни" at bounding box center [335, 9] width 33 height 5
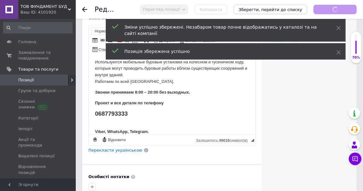
scroll to position [0, 0]
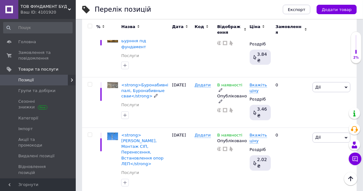
scroll to position [819, 0]
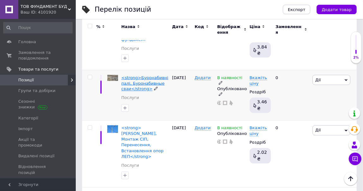
click at [141, 75] on span "<strong>Буронабивні палі, Буронабивные сваи</strong>" at bounding box center [144, 83] width 47 height 16
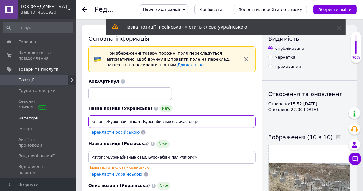
drag, startPoint x: 107, startPoint y: 122, endPoint x: 70, endPoint y: 118, distance: 37.5
click at [88, 119] on input "<strong>Буронабивні палі, Буронабивные сваи</strong>" at bounding box center [171, 122] width 167 height 13
drag, startPoint x: 164, startPoint y: 120, endPoint x: 203, endPoint y: 122, distance: 39.2
click at [204, 126] on input "Буронабивні палі, Буронабивные сваи</strong>" at bounding box center [171, 122] width 167 height 13
type input "Буронабивні палі, Буронабивные сваи"
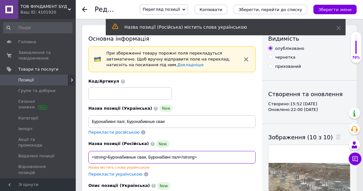
drag, startPoint x: 107, startPoint y: 157, endPoint x: 77, endPoint y: 156, distance: 30.3
click at [88, 157] on input "<strong>Буронабивные сваи, Буронабівні палі</strong>" at bounding box center [171, 157] width 167 height 13
drag, startPoint x: 164, startPoint y: 157, endPoint x: 202, endPoint y: 157, distance: 38.2
click at [202, 157] on input "Буронабивные сваи, Буронабівні палі</strong>" at bounding box center [171, 157] width 167 height 13
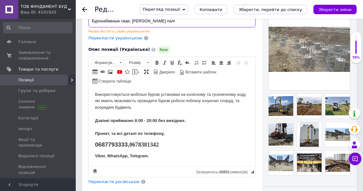
scroll to position [159, 0]
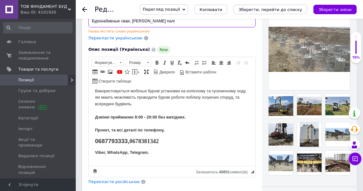
type input "Буронабивные сваи, [PERSON_NAME] палі"
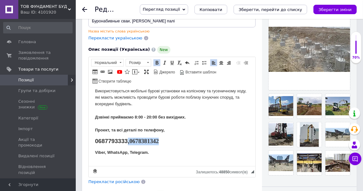
drag, startPoint x: 127, startPoint y: 142, endPoint x: 178, endPoint y: 143, distance: 50.9
click at [178, 143] on p "0687793333, 0678381342" at bounding box center [172, 142] width 154 height 8
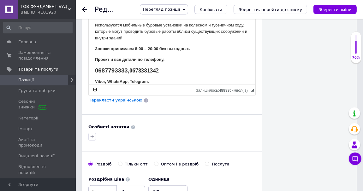
scroll to position [375, 0]
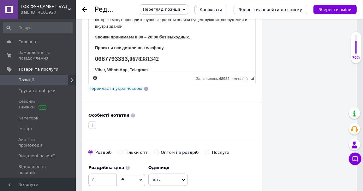
click at [128, 60] on span "0687793333," at bounding box center [112, 59] width 34 height 7
drag, startPoint x: 129, startPoint y: 59, endPoint x: 188, endPoint y: 62, distance: 58.5
click at [188, 62] on p "0687793333, 0678381342" at bounding box center [172, 60] width 154 height 8
click at [131, 61] on p "0687793333," at bounding box center [172, 60] width 154 height 8
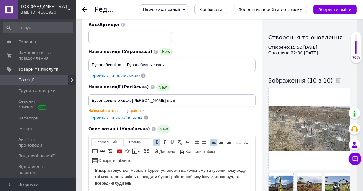
scroll to position [0, 0]
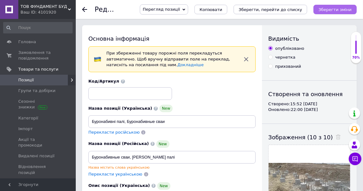
click at [337, 7] on icon "Зберегти зміни" at bounding box center [335, 9] width 33 height 5
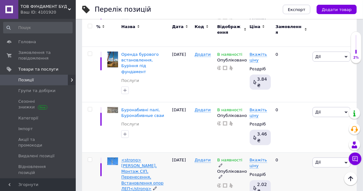
scroll to position [784, 0]
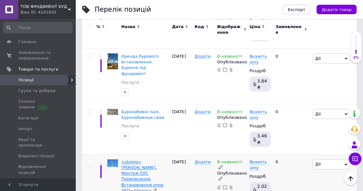
click at [137, 160] on span "<strong>[PERSON_NAME], Монтаж СІП, Перенесення, Встановлення опор ЛЕП</strong>" at bounding box center [142, 176] width 42 height 33
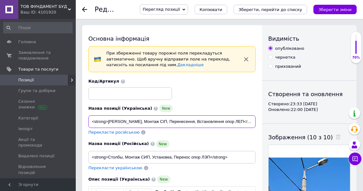
drag, startPoint x: 108, startPoint y: 120, endPoint x: 74, endPoint y: 123, distance: 34.5
click at [88, 123] on input "<strong>[PERSON_NAME], Монтаж СІП, Перенесення, Встановлення опор ЛЕП</strong>" at bounding box center [171, 122] width 167 height 13
drag, startPoint x: 206, startPoint y: 123, endPoint x: 217, endPoint y: 121, distance: 11.8
click at [211, 122] on input "[PERSON_NAME], Монтаж СІП, Перенесення, Встановлення опор ЛЕП</strong>" at bounding box center [171, 122] width 167 height 13
click at [211, 121] on input "[PERSON_NAME], Монтаж СІП, Перенесення, Встановлення опор ЛЕП</strong>" at bounding box center [171, 122] width 167 height 13
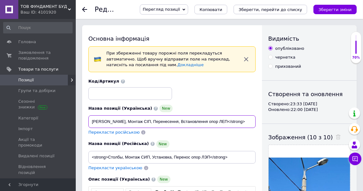
drag, startPoint x: 209, startPoint y: 122, endPoint x: 246, endPoint y: 120, distance: 37.3
click at [246, 120] on input "[PERSON_NAME], Монтаж СІП, Перенесення, Встановлення опор ЛЕП</strong>" at bounding box center [171, 122] width 167 height 13
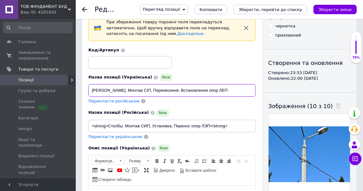
scroll to position [34, 0]
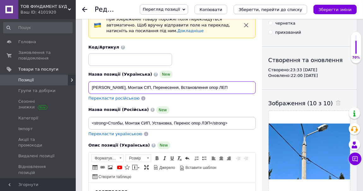
type input "[PERSON_NAME], Монтаж СІП, Перенесення, Встановлення опор ЛЕП"
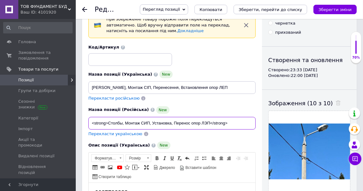
drag, startPoint x: 107, startPoint y: 124, endPoint x: 81, endPoint y: 124, distance: 25.9
click at [88, 124] on input "<strong>Столбы, Монтаж СИП, Установка, Перенос опор ЛЭП</strong>" at bounding box center [171, 123] width 167 height 13
drag, startPoint x: 195, startPoint y: 122, endPoint x: 226, endPoint y: 121, distance: 31.0
click at [226, 121] on input "Столбы, Монтаж СИП, Установка, Перенос опор ЛЭП</strong>" at bounding box center [171, 123] width 167 height 13
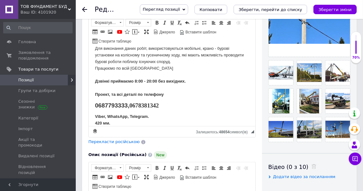
scroll to position [171, 0]
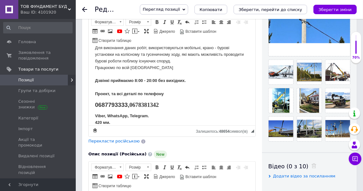
type input "Столбы, Монтаж СИП, Установка, Перенос опор ЛЭП"
drag, startPoint x: 130, startPoint y: 105, endPoint x: 193, endPoint y: 104, distance: 62.5
click at [193, 104] on p "0687793333, 0678381342" at bounding box center [172, 106] width 154 height 8
drag, startPoint x: 128, startPoint y: 105, endPoint x: 135, endPoint y: 106, distance: 7.7
click at [135, 106] on p "0687793333," at bounding box center [172, 106] width 154 height 8
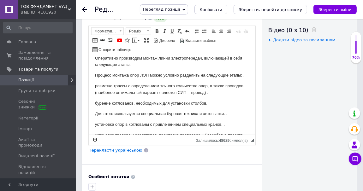
scroll to position [0, 0]
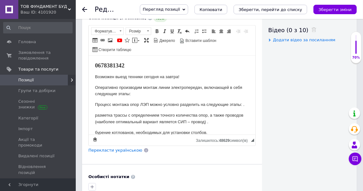
drag, startPoint x: 253, startPoint y: 73, endPoint x: 247, endPoint y: 106, distance: 33.8
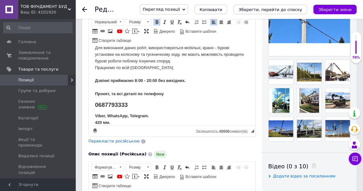
scroll to position [273, 0]
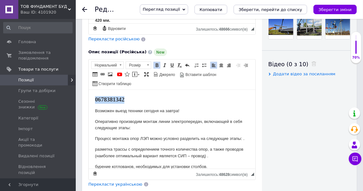
drag, startPoint x: 129, startPoint y: 100, endPoint x: 72, endPoint y: 103, distance: 57.2
click at [88, 103] on html "0678381342 Возможен выезд техники сегодня на завтра! Оперативно производим монт…" at bounding box center [171, 129] width 167 height 79
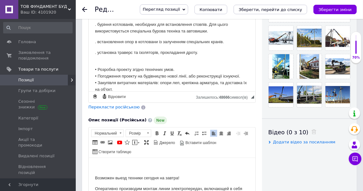
scroll to position [57, 0]
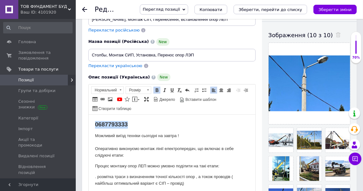
drag, startPoint x: 94, startPoint y: 124, endPoint x: 130, endPoint y: 124, distance: 36.6
click at [130, 124] on html "0687793333 Можливий виїзд техніки сьогодні на завтра ! Оперативно виконуємо мон…" at bounding box center [171, 154] width 167 height 79
copy span "0687793333"
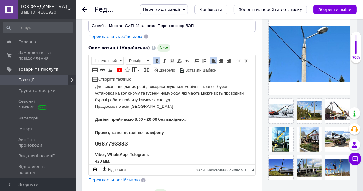
scroll to position [205, 0]
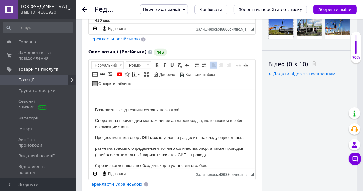
click at [103, 97] on p "Редактор, CA2612C0-ED16-4544-8CA6-7FD426B4C6CD" at bounding box center [172, 99] width 154 height 7
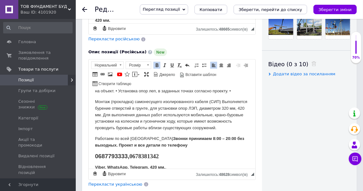
scroll to position [140, 0]
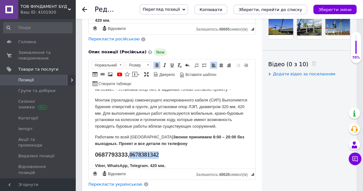
drag, startPoint x: 129, startPoint y: 153, endPoint x: 185, endPoint y: 157, distance: 55.7
click at [185, 160] on body "0687793333 Возможен выезд техники сегодня на завтра! Оперативно производим монт…" at bounding box center [172, 62] width 154 height 213
click at [130, 157] on p "0687793333," at bounding box center [172, 155] width 154 height 8
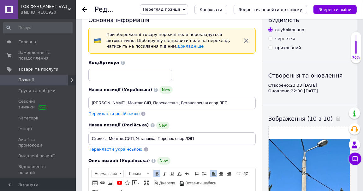
scroll to position [0, 0]
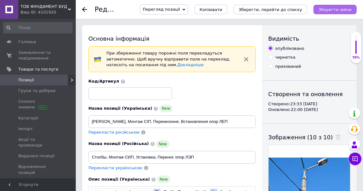
click at [346, 9] on icon "Зберегти зміни" at bounding box center [335, 9] width 33 height 5
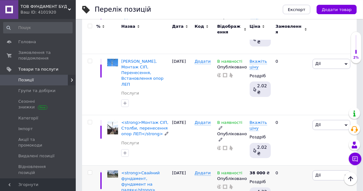
scroll to position [887, 0]
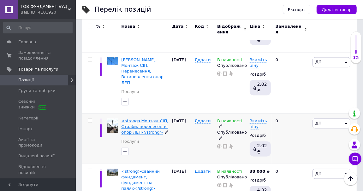
click at [135, 119] on span "<strong>Монтаж СІП, Столби, перенесення опор ЛЕП</strong>" at bounding box center [144, 127] width 47 height 16
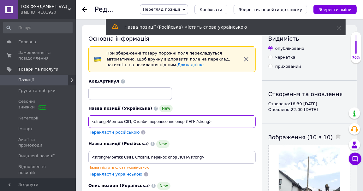
drag, startPoint x: 108, startPoint y: 121, endPoint x: 85, endPoint y: 112, distance: 24.0
click at [88, 120] on input "<strong>Монтаж СІП, Столби, перенесення опор ЛЕП</strong>" at bounding box center [171, 122] width 167 height 13
drag, startPoint x: 178, startPoint y: 121, endPoint x: 213, endPoint y: 121, distance: 34.7
click at [213, 121] on input "Монтаж СІП, Столби, перенесення опор ЛЕП</strong>" at bounding box center [171, 122] width 167 height 13
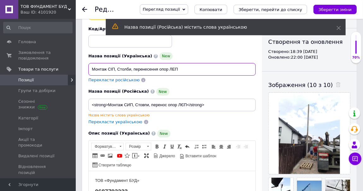
scroll to position [68, 0]
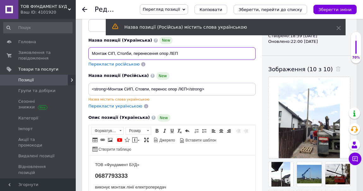
type input "Монтаж СІП, Столби, перенесення опор ЛЕП"
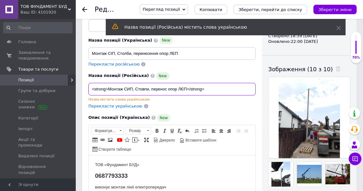
drag, startPoint x: 107, startPoint y: 90, endPoint x: 76, endPoint y: 90, distance: 31.3
click at [88, 90] on input "<strong>Монтаж СИП, Стовпи, перенос опор ЛЄП</strong>" at bounding box center [171, 89] width 167 height 13
drag, startPoint x: 172, startPoint y: 89, endPoint x: 177, endPoint y: 88, distance: 5.1
click at [177, 88] on input "Монтаж СИП, [PERSON_NAME], перенос опор ЛЄП</strong>" at bounding box center [171, 89] width 167 height 13
drag, startPoint x: 172, startPoint y: 88, endPoint x: 204, endPoint y: 90, distance: 32.0
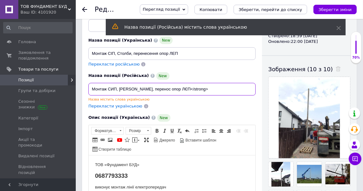
click at [204, 92] on input "Монтаж СИП, [PERSON_NAME], перенос опор ЛЄП</strong>" at bounding box center [171, 89] width 167 height 13
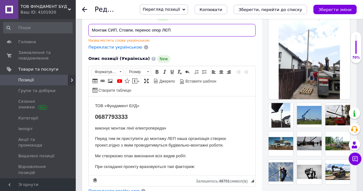
scroll to position [205, 0]
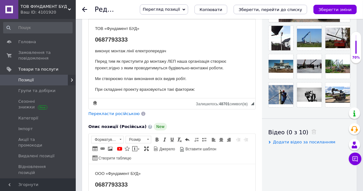
type input "Монтаж СИП, Стовпи, перенос опор ЛЄП"
drag, startPoint x: 95, startPoint y: 29, endPoint x: 153, endPoint y: 34, distance: 58.3
click at [156, 31] on html "ТОВ «Фундамент БУД» 0687793333 виконує монтаж лінії електропередач Перед тим як…" at bounding box center [171, 58] width 167 height 79
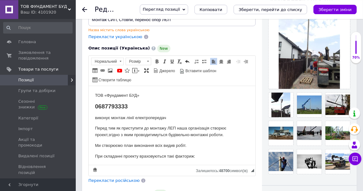
scroll to position [102, 0]
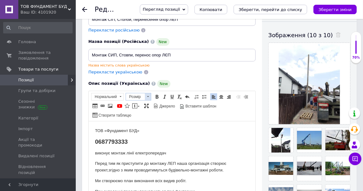
click at [146, 94] on span at bounding box center [148, 96] width 6 height 7
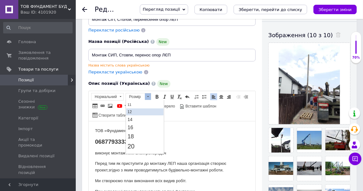
scroll to position [34, 0]
click at [142, 129] on link "16" at bounding box center [144, 131] width 37 height 8
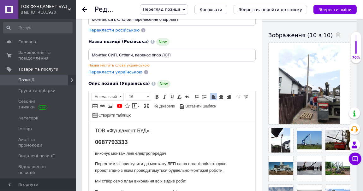
drag, startPoint x: 197, startPoint y: 137, endPoint x: 302, endPoint y: 240, distance: 146.5
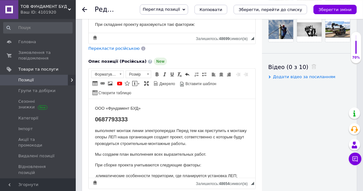
scroll to position [273, 0]
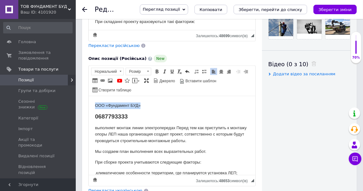
drag, startPoint x: 118, startPoint y: 103, endPoint x: 148, endPoint y: 102, distance: 30.0
click at [148, 102] on html "ООО «Фундамент БУД» 0687793333 выполняет монтаж линии электропередаx Перед тем …" at bounding box center [171, 135] width 167 height 79
click at [153, 69] on span "Розмір [PERSON_NAME]" at bounding box center [139, 72] width 27 height 9
click at [154, 71] on span at bounding box center [156, 71] width 5 height 5
click at [148, 71] on span at bounding box center [148, 71] width 2 height 1
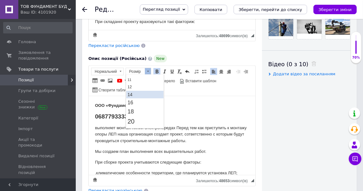
scroll to position [34, 0]
click at [140, 107] on link "16" at bounding box center [144, 106] width 37 height 8
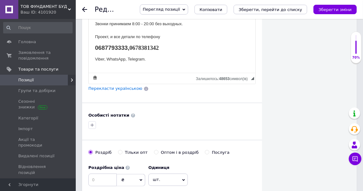
scroll to position [273, 0]
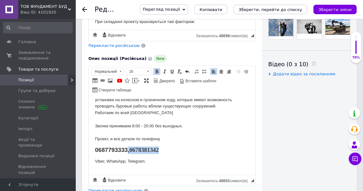
drag, startPoint x: 127, startPoint y: 152, endPoint x: 171, endPoint y: 146, distance: 44.3
click at [171, 148] on p "0687793333, 0678381342" at bounding box center [172, 151] width 154 height 8
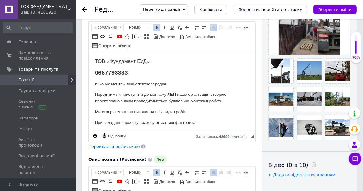
scroll to position [171, 0]
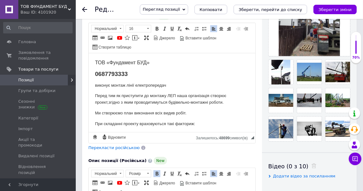
drag, startPoint x: 94, startPoint y: 64, endPoint x: 177, endPoint y: 62, distance: 82.4
click at [177, 62] on html "ТОВ «Фундамент БУД» 0687793333 виконує монтаж лінії електропередач Перед тим як…" at bounding box center [171, 92] width 167 height 79
click at [157, 30] on span at bounding box center [156, 28] width 5 height 5
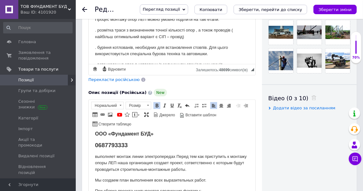
scroll to position [0, 0]
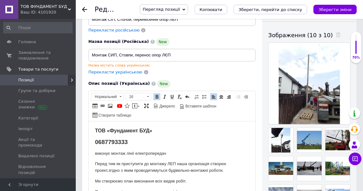
click at [207, 139] on p "0687793333" at bounding box center [172, 143] width 154 height 8
click at [333, 9] on icon "Зберегти зміни" at bounding box center [335, 9] width 33 height 5
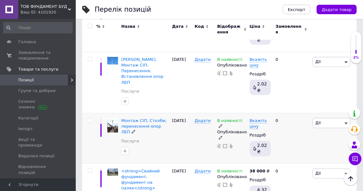
scroll to position [887, 0]
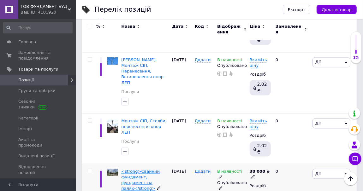
click at [141, 170] on span "<strong>Свайний фундамент, фундамент на палях</strong>" at bounding box center [140, 181] width 39 height 22
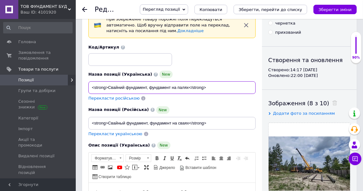
drag, startPoint x: 108, startPoint y: 87, endPoint x: 84, endPoint y: 89, distance: 23.8
click at [88, 89] on input "<strong>Свайний фундамент, фундамент на палях</strong>" at bounding box center [171, 87] width 167 height 13
drag, startPoint x: 173, startPoint y: 87, endPoint x: 205, endPoint y: 93, distance: 32.5
click at [205, 93] on input "Свайний фундамент, фундамент на палях</strong>" at bounding box center [171, 87] width 167 height 13
type input "Свайний фундамент, фундамент на палях"
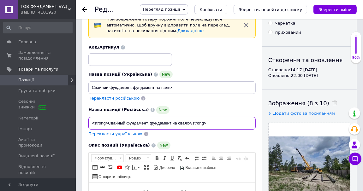
drag, startPoint x: 108, startPoint y: 123, endPoint x: 75, endPoint y: 125, distance: 32.6
click at [88, 125] on input "<strong>Свайный фундамент, фундамент на сваях</strong>" at bounding box center [171, 123] width 167 height 13
drag, startPoint x: 173, startPoint y: 123, endPoint x: 215, endPoint y: 122, distance: 42.0
click at [215, 124] on input "Свайный фундамент, фундамент на сваях</strong>" at bounding box center [171, 123] width 167 height 13
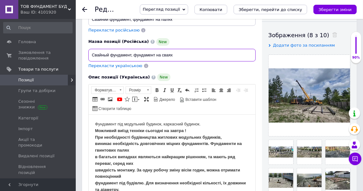
scroll to position [44, 0]
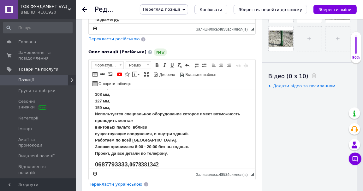
drag, startPoint x: 253, startPoint y: 106, endPoint x: 314, endPoint y: 259, distance: 165.0
type input "Свайный фундамент, фундамент на сваях"
drag, startPoint x: 130, startPoint y: 165, endPoint x: 178, endPoint y: 164, distance: 48.3
click at [178, 164] on p "0687793333, 0678381342" at bounding box center [172, 165] width 154 height 8
drag, startPoint x: 128, startPoint y: 166, endPoint x: 138, endPoint y: 167, distance: 10.2
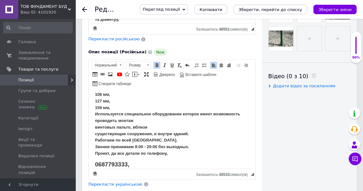
click at [138, 167] on p "0687793333," at bounding box center [172, 165] width 154 height 8
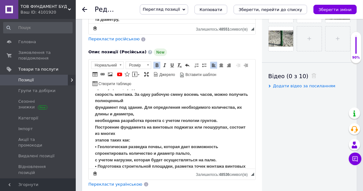
scroll to position [0, 0]
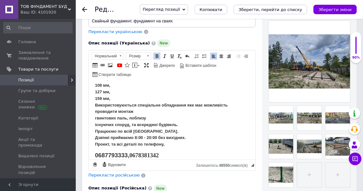
drag, startPoint x: 130, startPoint y: 156, endPoint x: 174, endPoint y: 155, distance: 43.6
click at [174, 155] on p "0687793333, 0678381342" at bounding box center [172, 156] width 154 height 8
drag, startPoint x: 128, startPoint y: 157, endPoint x: 134, endPoint y: 156, distance: 6.3
click at [134, 157] on p "0687793333," at bounding box center [172, 156] width 154 height 8
click at [327, 7] on icon "Зберегти зміни" at bounding box center [335, 9] width 33 height 5
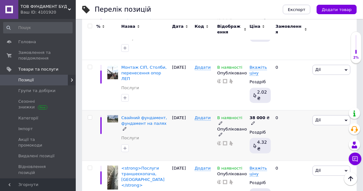
scroll to position [935, 0]
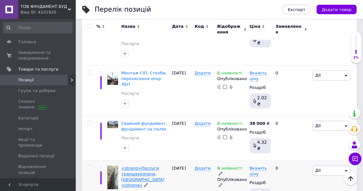
click at [134, 166] on span "<strong>Послуги траншеєкопача, [GEOGRAPHIC_DATA]</strong>" at bounding box center [142, 177] width 43 height 22
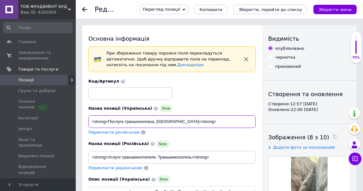
drag, startPoint x: 108, startPoint y: 120, endPoint x: 65, endPoint y: 122, distance: 42.7
click at [88, 122] on input "<strong>Послуги траншеєкопача, [GEOGRAPHIC_DATA]</strong>" at bounding box center [171, 122] width 167 height 13
drag, startPoint x: 169, startPoint y: 121, endPoint x: 204, endPoint y: 121, distance: 35.7
click at [204, 121] on input "Послуги траншеєкопача, [GEOGRAPHIC_DATA]</strong>" at bounding box center [171, 122] width 167 height 13
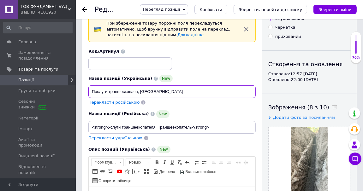
scroll to position [34, 0]
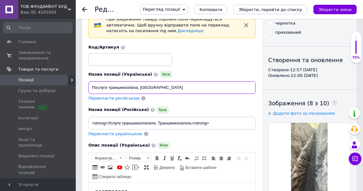
type input "Послуги траншеєкопача, [GEOGRAPHIC_DATA]"
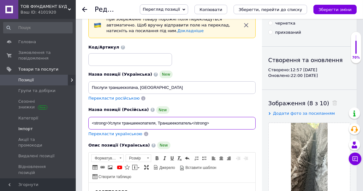
drag, startPoint x: 108, startPoint y: 123, endPoint x: 66, endPoint y: 125, distance: 42.3
click at [88, 125] on input "<strong>Услуги траншеекопателя, Траншеекопатель</strong>" at bounding box center [171, 123] width 167 height 13
drag, startPoint x: 175, startPoint y: 123, endPoint x: 201, endPoint y: 121, distance: 25.7
click at [200, 122] on input "Услуги траншеекопателя, Траншеекопатель" at bounding box center [171, 123] width 167 height 13
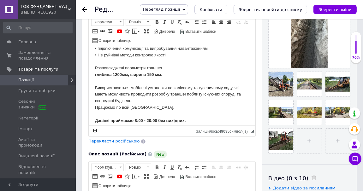
scroll to position [125, 0]
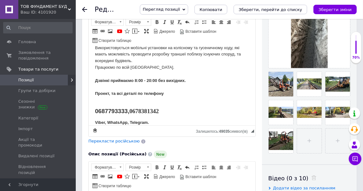
type input "Услуги траншеекопателя, Траншеекопатель"
drag, startPoint x: 128, startPoint y: 112, endPoint x: 180, endPoint y: 111, distance: 52.7
click at [180, 111] on p "0687793333, 0678381342" at bounding box center [172, 112] width 154 height 8
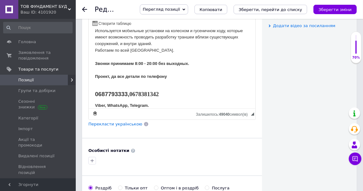
scroll to position [341, 0]
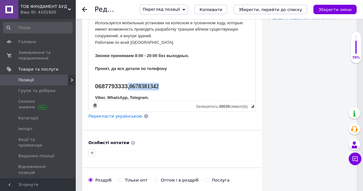
drag, startPoint x: 131, startPoint y: 88, endPoint x: 177, endPoint y: 87, distance: 46.4
click at [177, 87] on p "0687793333, 0678381342" at bounding box center [172, 87] width 154 height 8
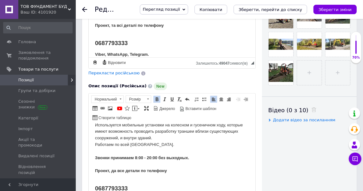
scroll to position [68, 0]
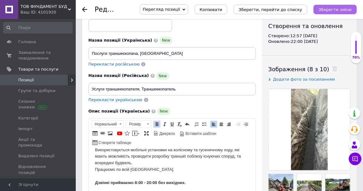
click at [349, 7] on icon "Зберегти зміни" at bounding box center [335, 9] width 33 height 5
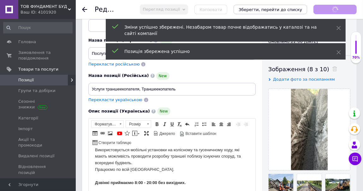
scroll to position [0, 0]
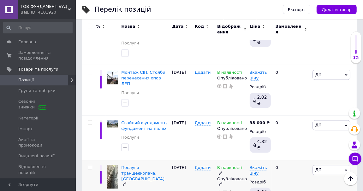
scroll to position [930, 0]
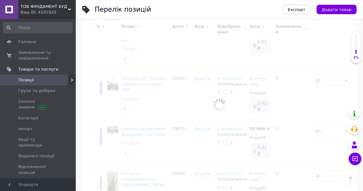
scroll to position [438, 0]
